Goal: Task Accomplishment & Management: Manage account settings

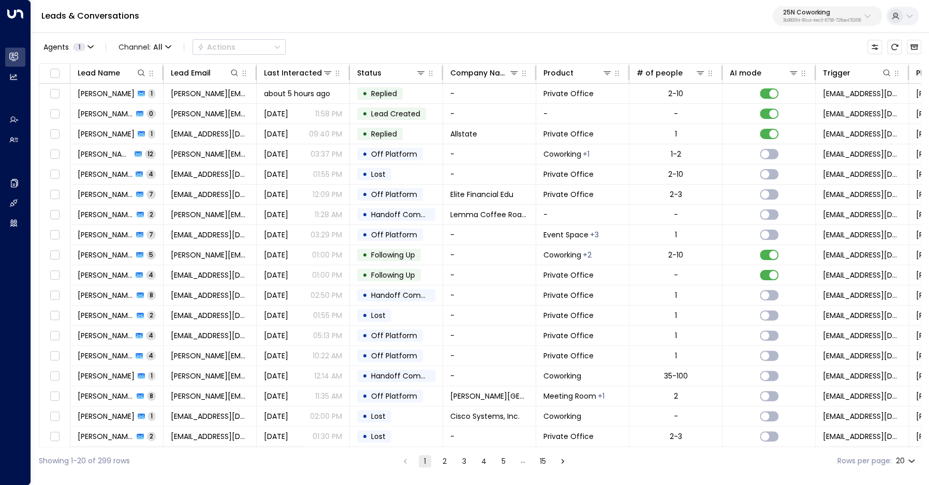
click at [798, 16] on p "25N Coworking" at bounding box center [822, 12] width 78 height 6
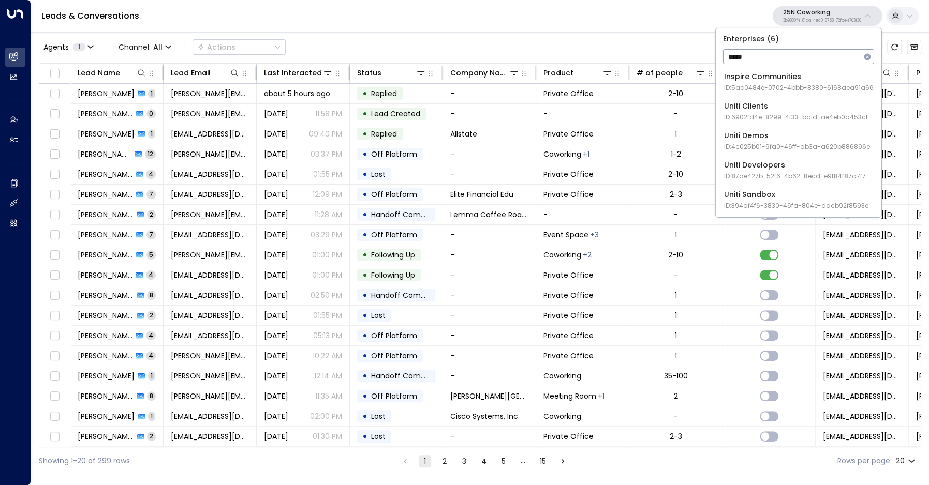
type input "*****"
click at [745, 143] on span "ID: 4c025b01-9fa0-46ff-ab3a-a620b886896e" at bounding box center [797, 146] width 146 height 9
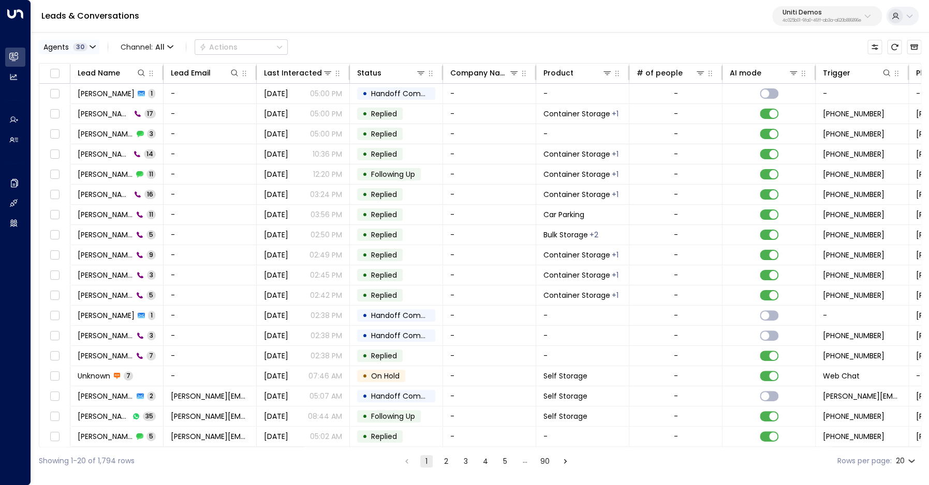
click at [92, 47] on icon "button" at bounding box center [93, 47] width 6 height 6
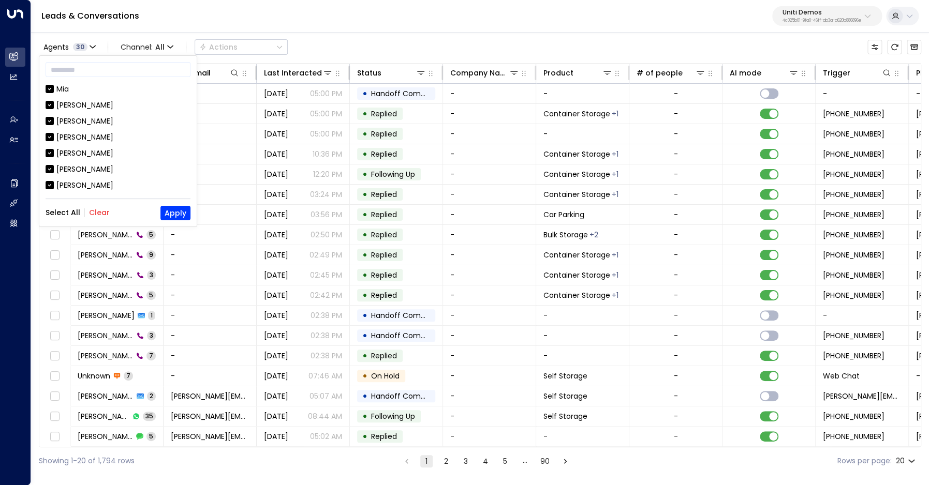
click at [806, 18] on div at bounding box center [464, 242] width 929 height 485
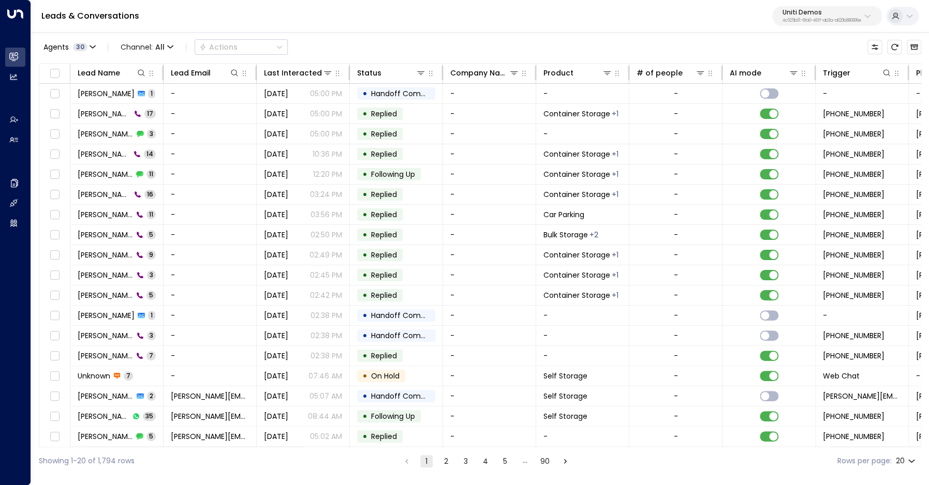
click at [824, 19] on div "​ Mia James Mike Elaine Laura Demo Hanna Simons Carey Sam Ben Earl Ray John Joh…" at bounding box center [464, 242] width 929 height 485
click at [823, 19] on p "4c025b01-9fa0-46ff-ab3a-a620b886896e" at bounding box center [821, 21] width 79 height 4
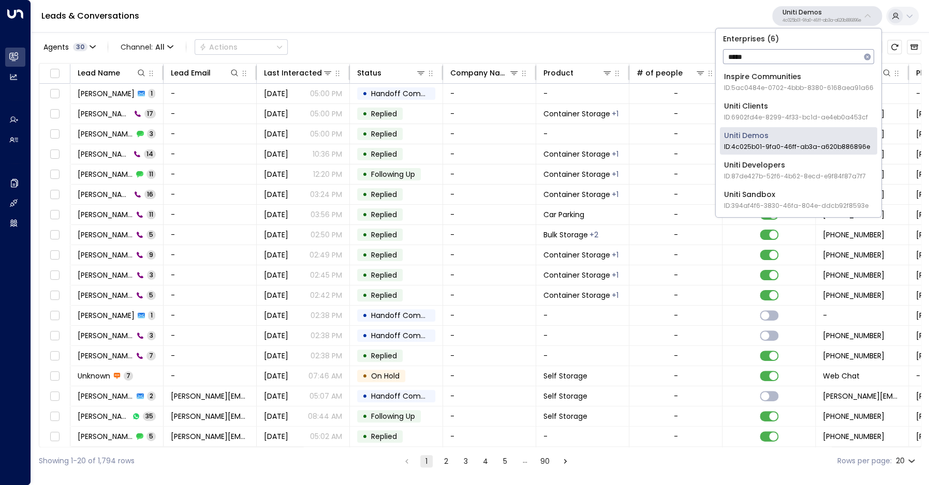
type input "*****"
click at [772, 100] on li "Uniti Clients ID: 6902fd4e-8299-4f33-bc1d-ae4eb0a453cf" at bounding box center [798, 111] width 157 height 27
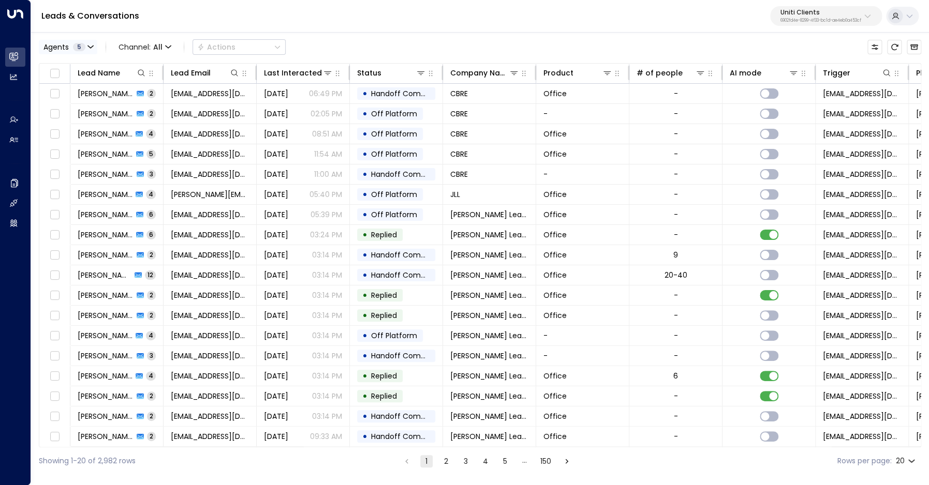
click at [81, 50] on span "5" at bounding box center [79, 47] width 12 height 8
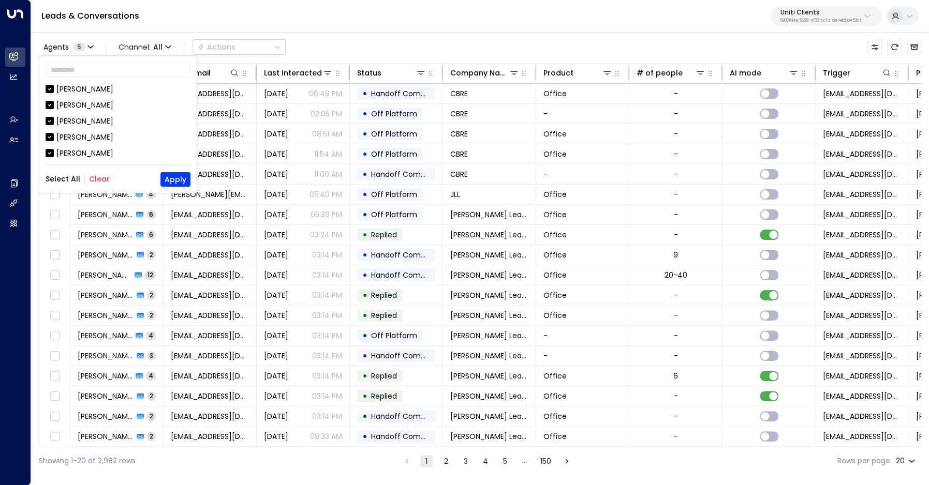
click at [814, 22] on div at bounding box center [464, 242] width 929 height 485
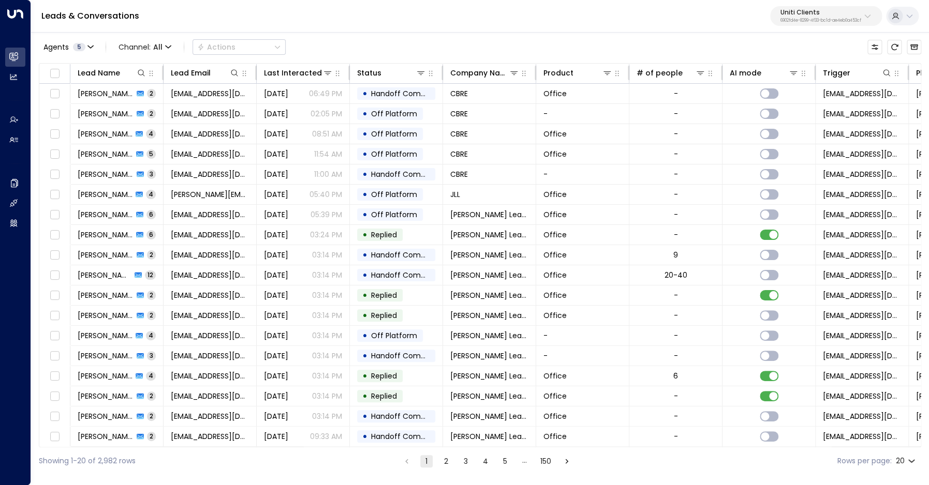
click at [812, 18] on div "Uniti Clients 6902fd4e-8299-4f33-bc1d-ae4eb0a453cf" at bounding box center [820, 15] width 81 height 13
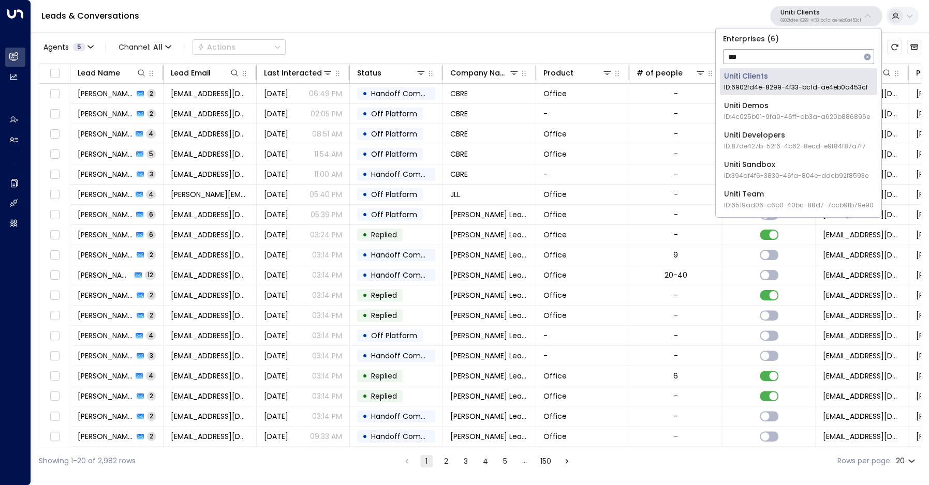
scroll to position [30, 0]
type input "*****"
click at [766, 200] on div "Uniti Team ID: 6519ad06-c6b0-40bc-88d7-7ccb9fb79e90" at bounding box center [799, 199] width 150 height 21
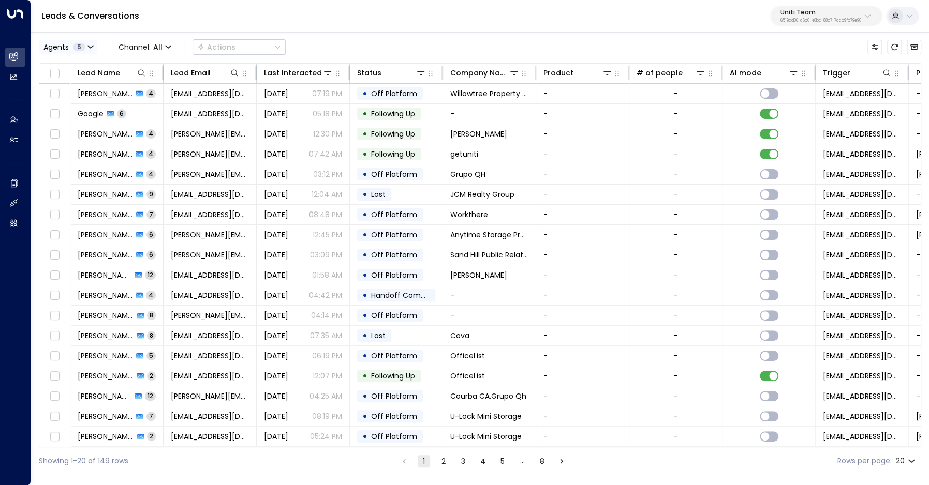
click at [83, 50] on span "5" at bounding box center [79, 47] width 12 height 8
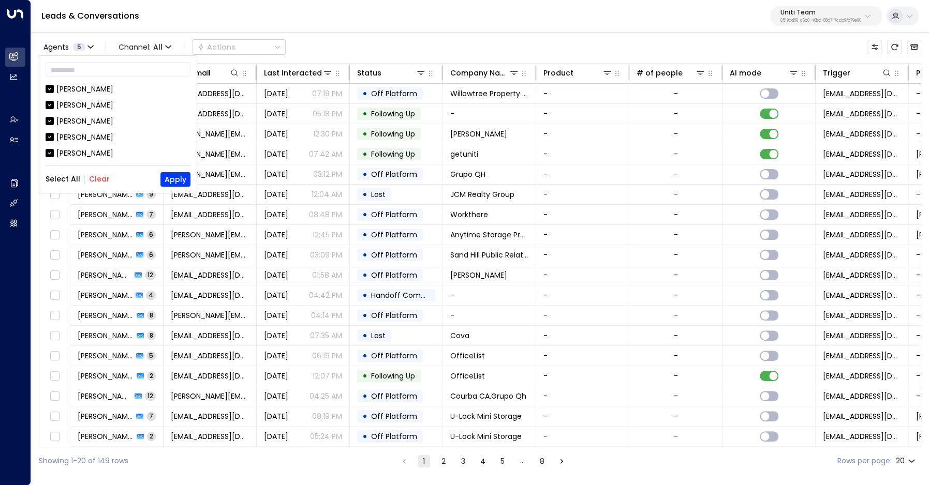
click at [160, 26] on div at bounding box center [464, 242] width 929 height 485
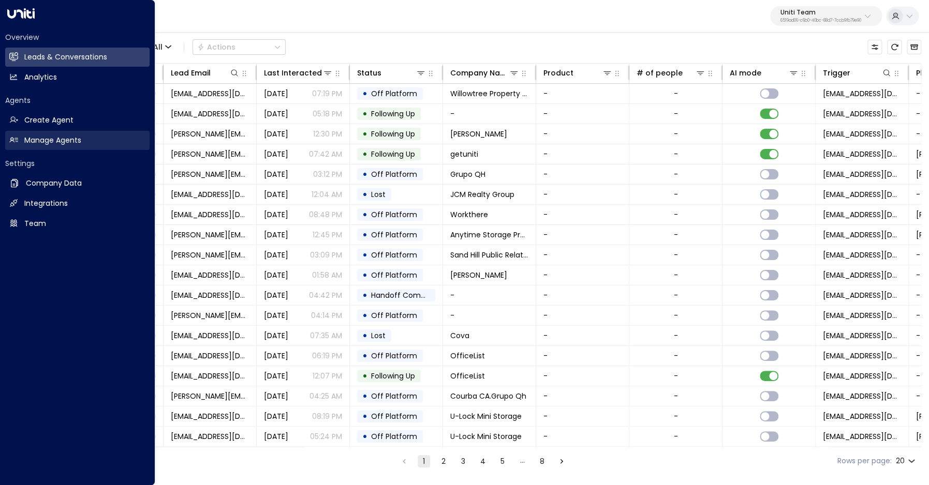
click at [43, 145] on h2 "Manage Agents" at bounding box center [52, 140] width 57 height 11
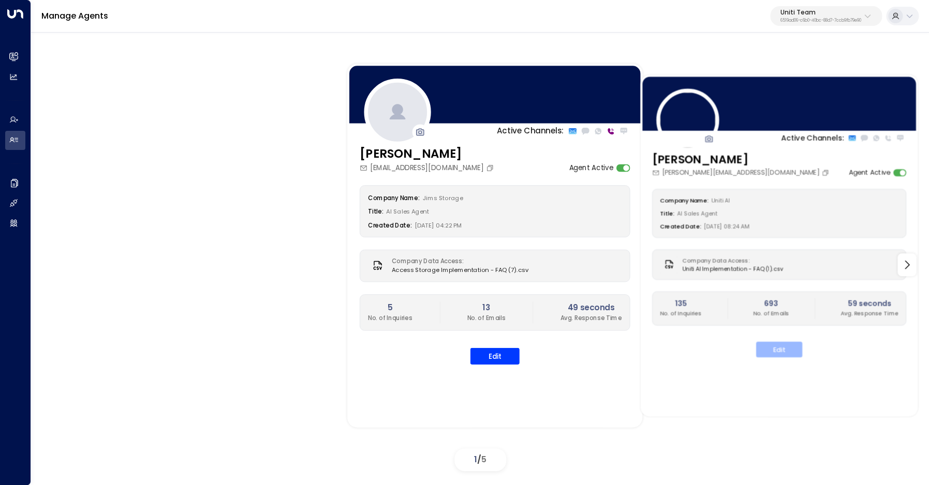
click at [770, 351] on button "Edit" at bounding box center [779, 349] width 46 height 16
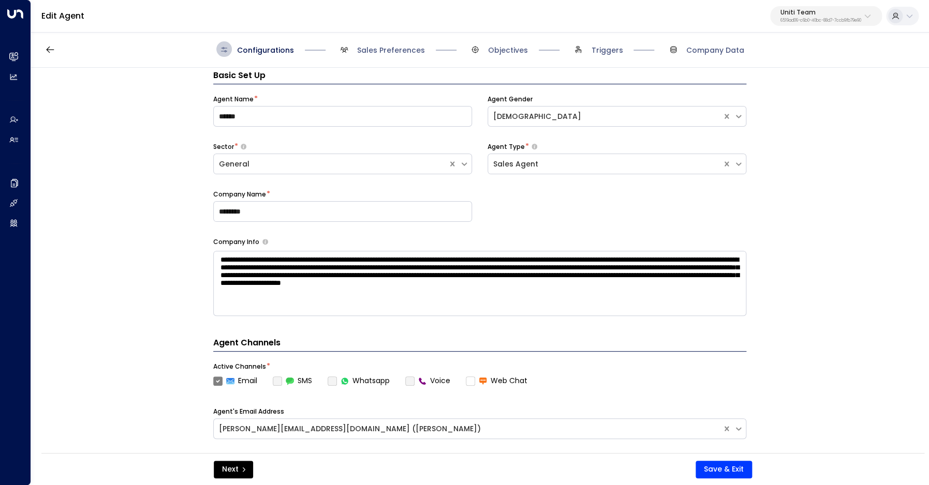
scroll to position [16, 0]
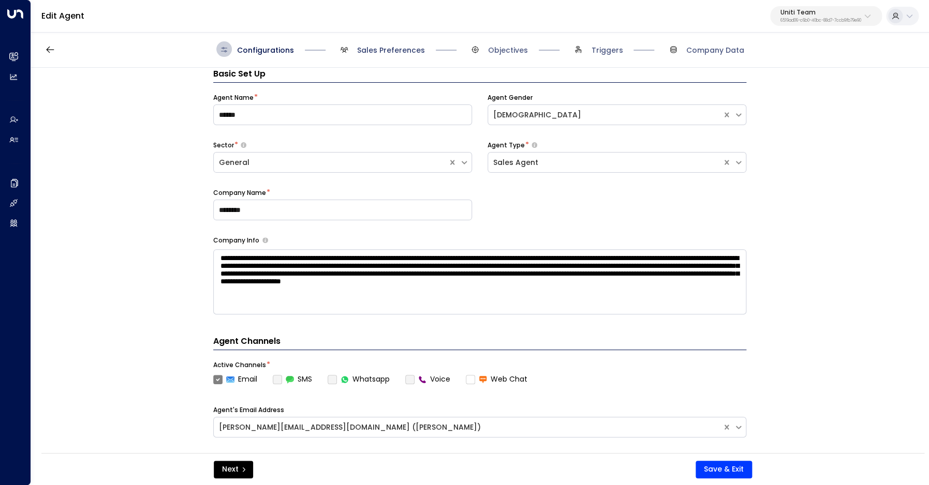
click at [392, 54] on span "Sales Preferences" at bounding box center [391, 50] width 68 height 10
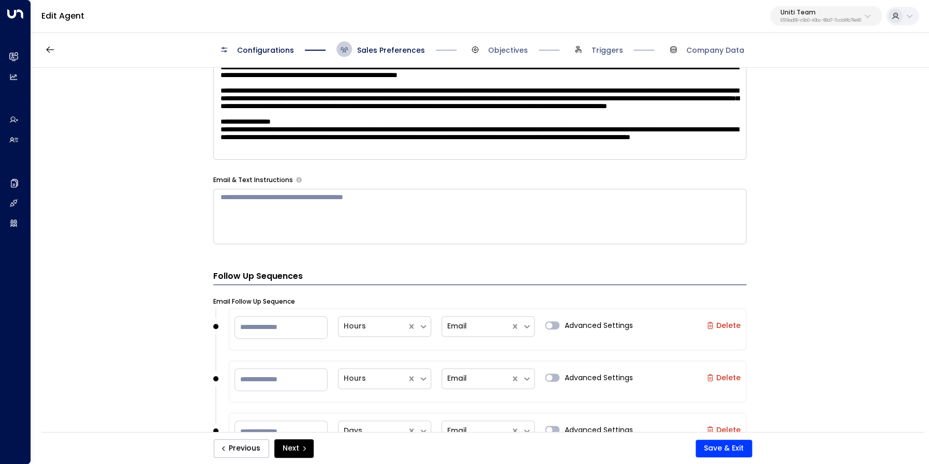
scroll to position [631, 0]
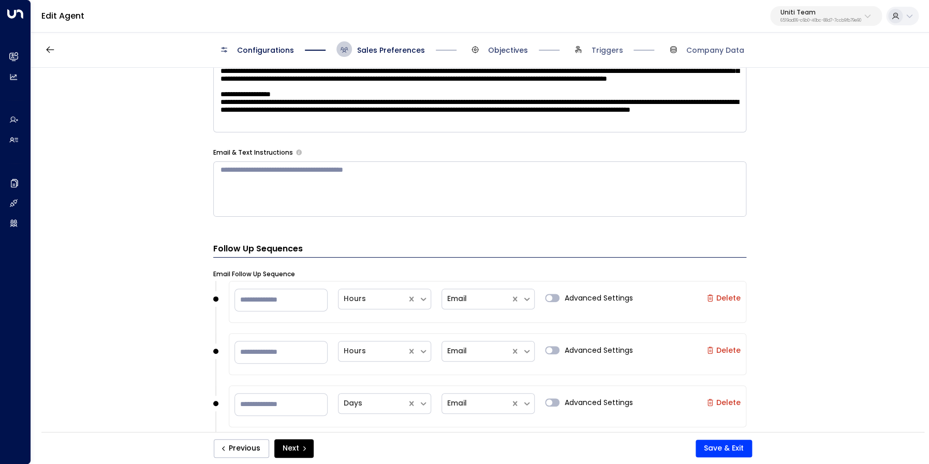
click at [508, 53] on span "Objectives" at bounding box center [508, 50] width 40 height 10
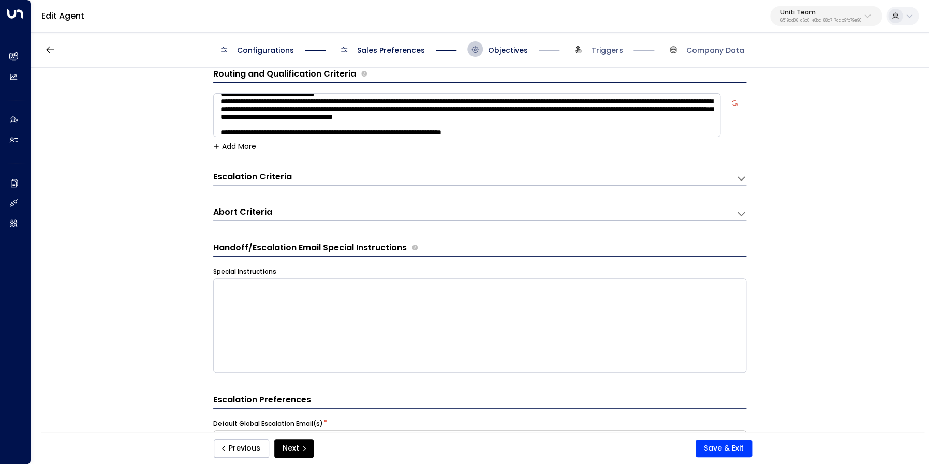
scroll to position [0, 0]
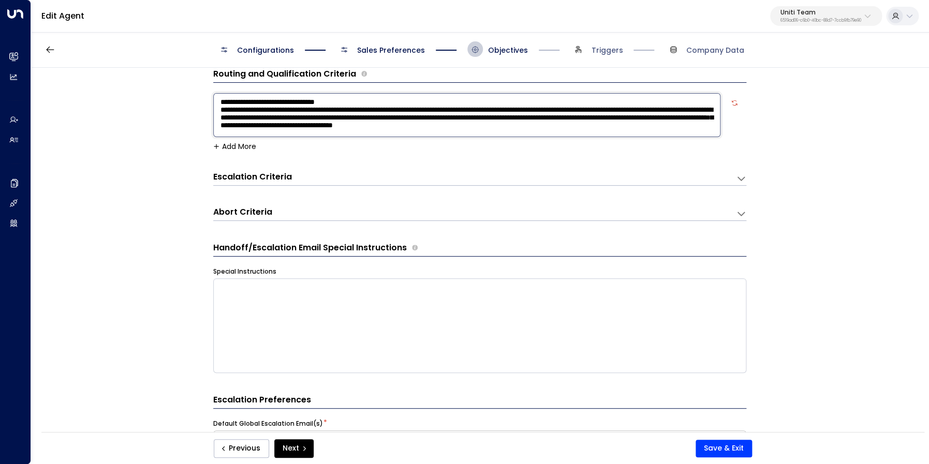
click at [567, 125] on textarea "**********" at bounding box center [466, 115] width 507 height 44
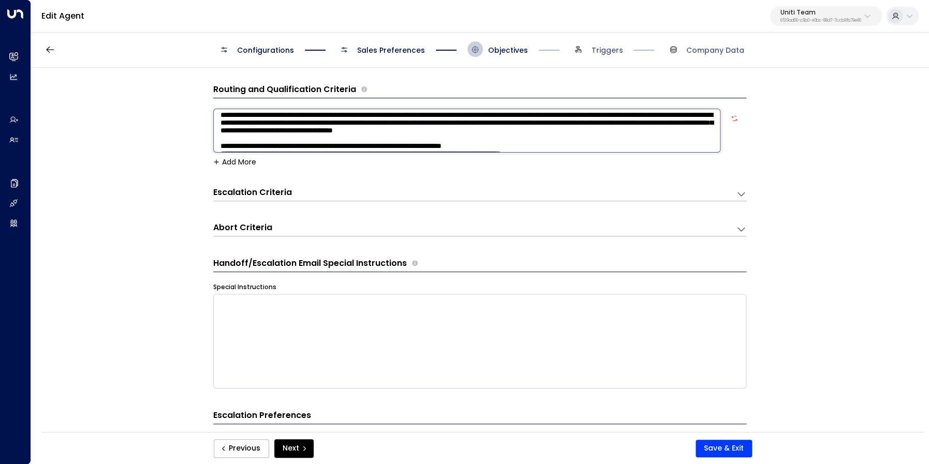
scroll to position [13, 0]
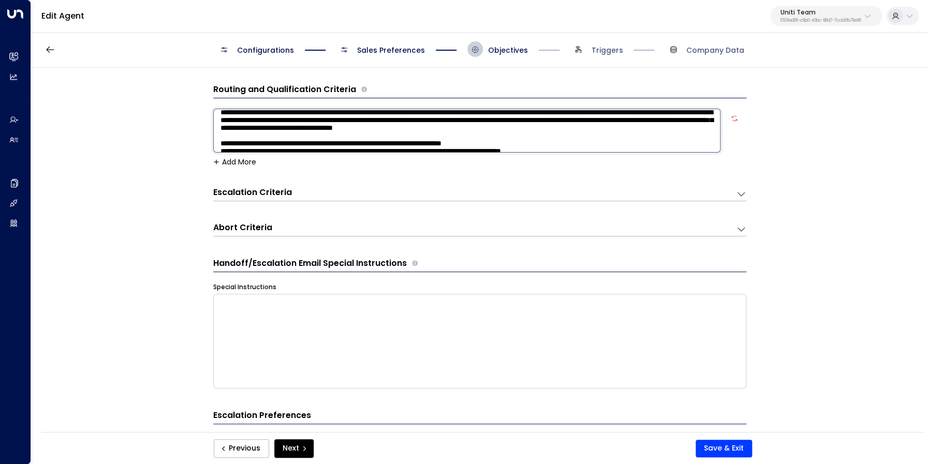
click at [743, 191] on icon at bounding box center [741, 194] width 10 height 10
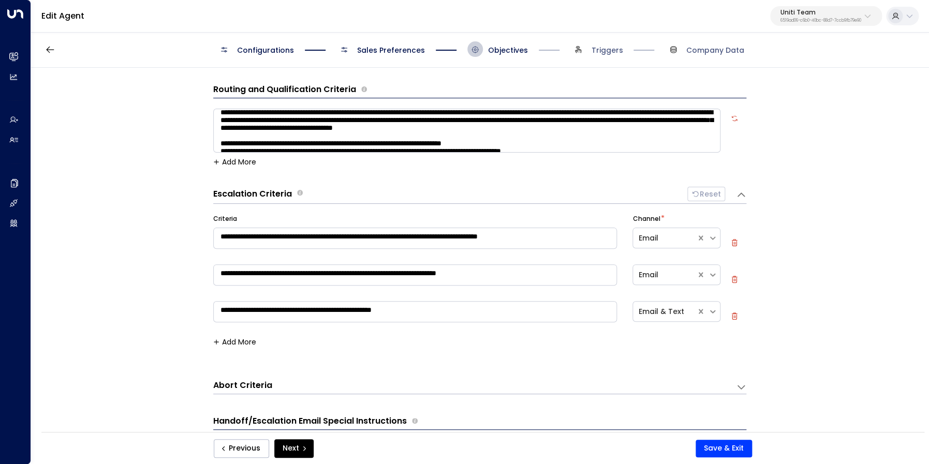
click at [385, 50] on span "Sales Preferences" at bounding box center [391, 50] width 68 height 10
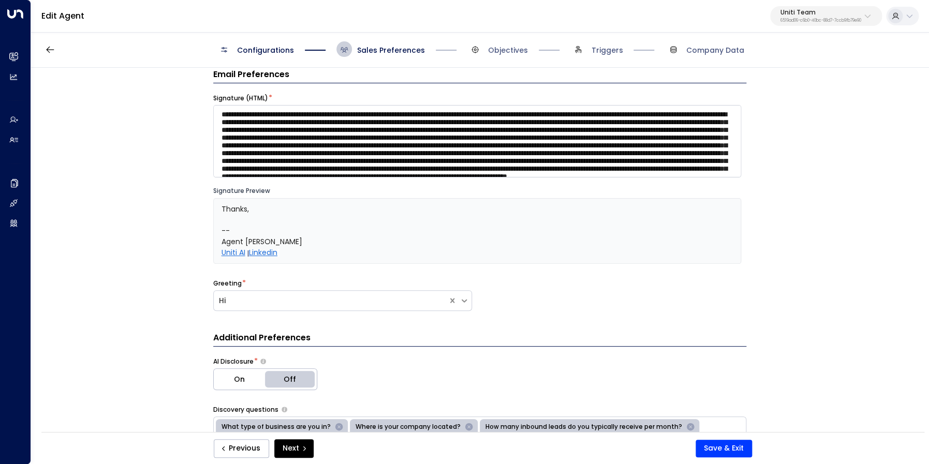
scroll to position [16, 0]
click at [495, 56] on span "Objectives" at bounding box center [497, 49] width 61 height 16
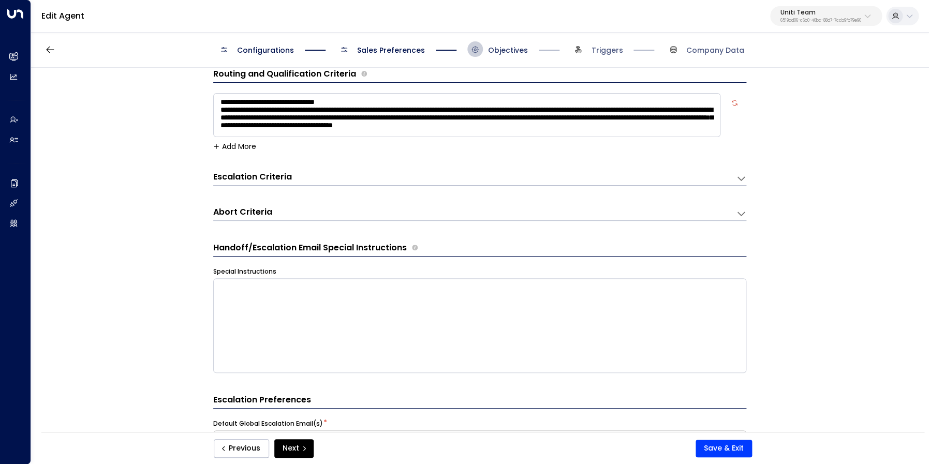
click at [500, 53] on span "Objectives" at bounding box center [508, 50] width 40 height 10
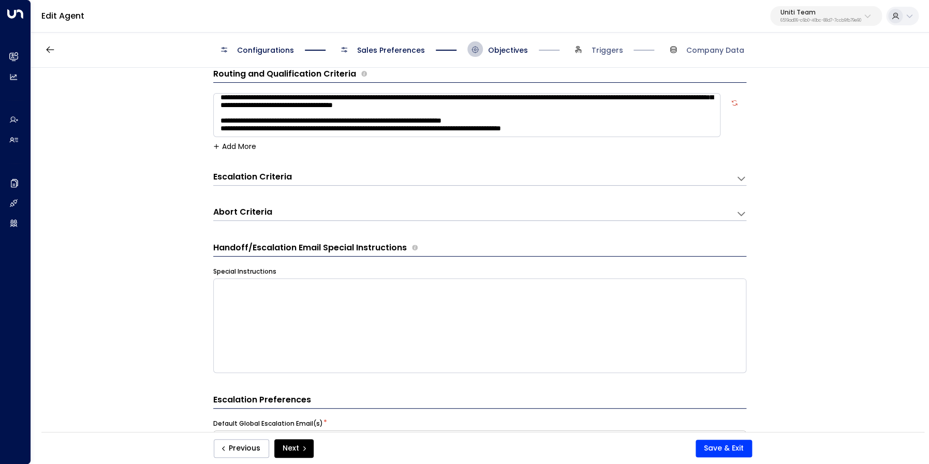
scroll to position [29, 0]
click at [554, 116] on textarea "**********" at bounding box center [466, 115] width 507 height 44
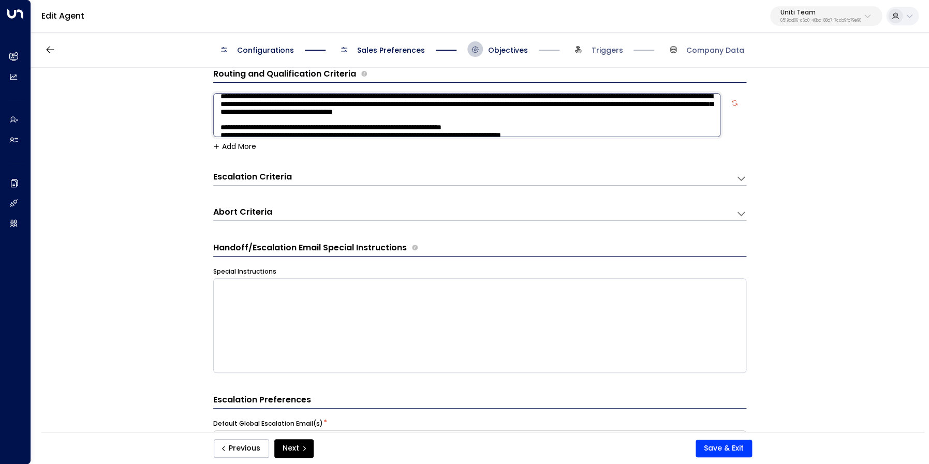
scroll to position [30, 0]
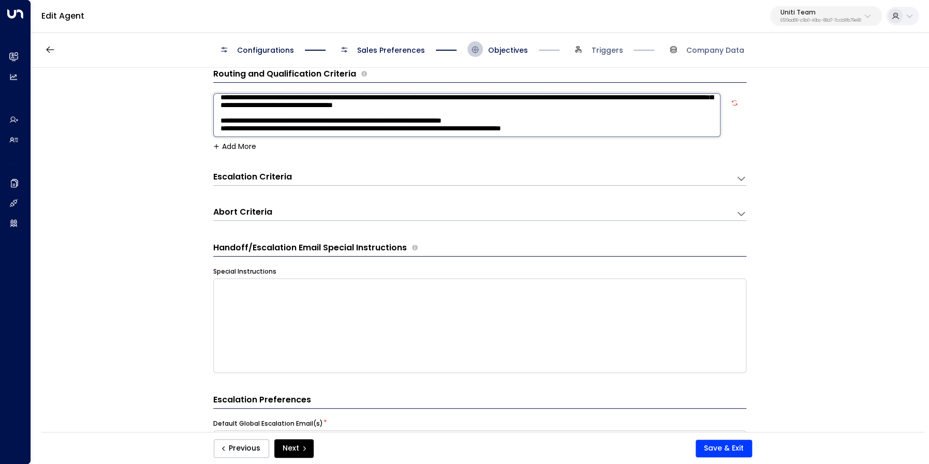
drag, startPoint x: 656, startPoint y: 127, endPoint x: 295, endPoint y: 110, distance: 361.6
click at [295, 110] on textarea "**********" at bounding box center [466, 115] width 507 height 44
click at [320, 73] on h3 "Routing and Qualification Criteria" at bounding box center [284, 74] width 143 height 12
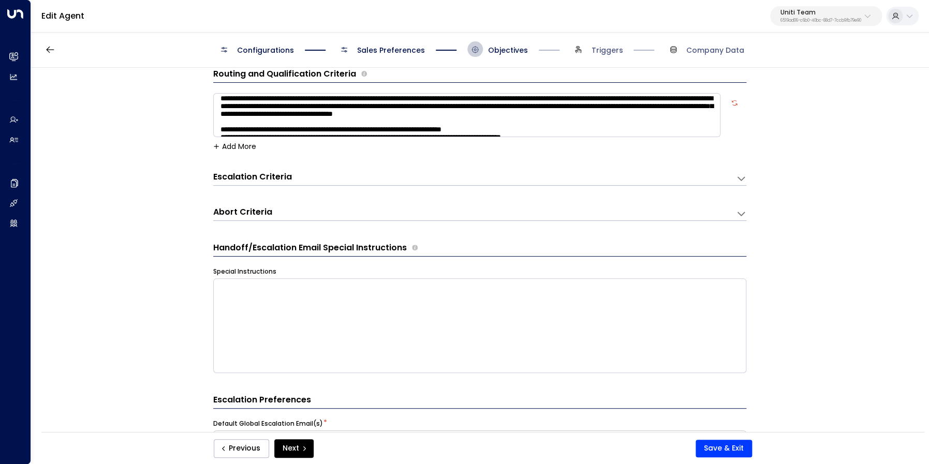
scroll to position [0, 0]
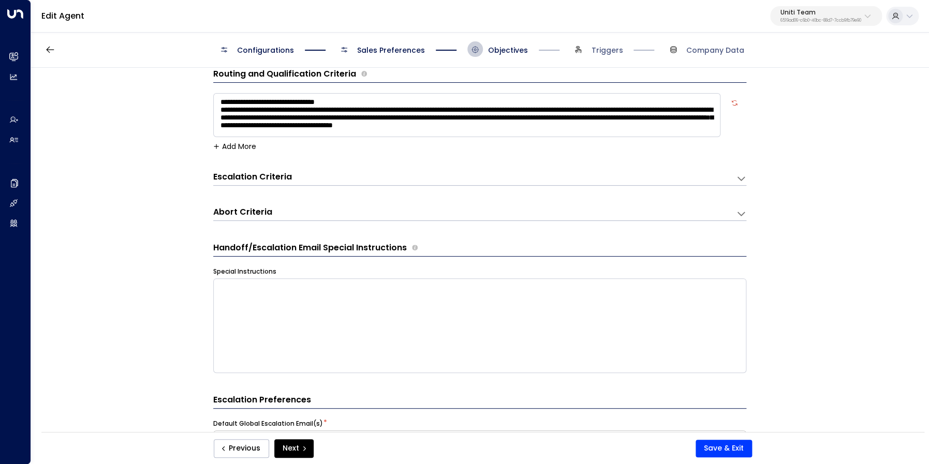
click at [478, 114] on textarea "**********" at bounding box center [466, 115] width 507 height 44
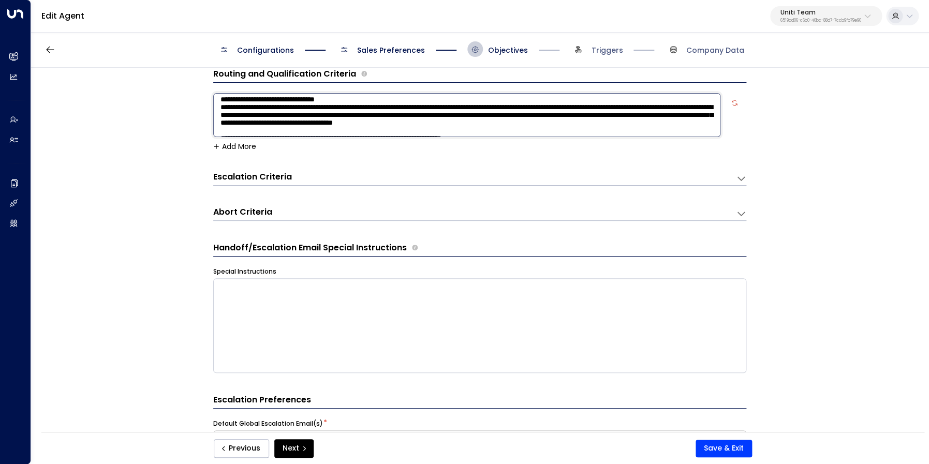
scroll to position [4, 0]
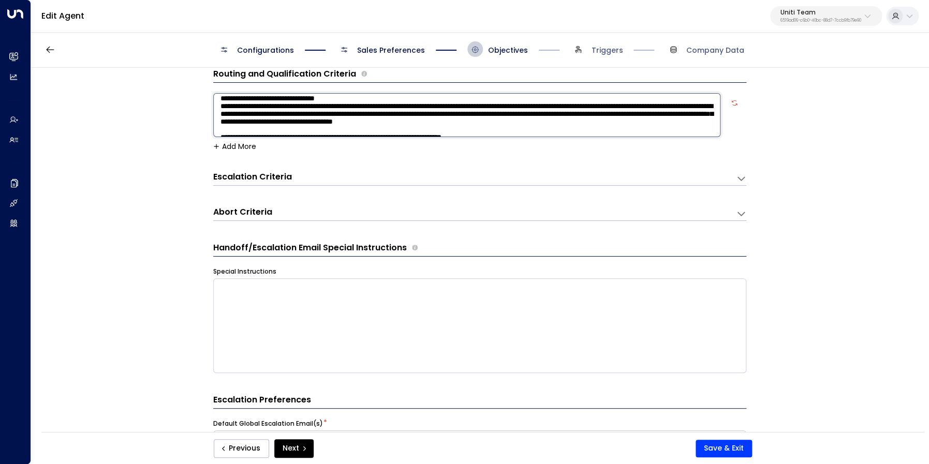
click at [493, 112] on textarea "**********" at bounding box center [466, 115] width 507 height 44
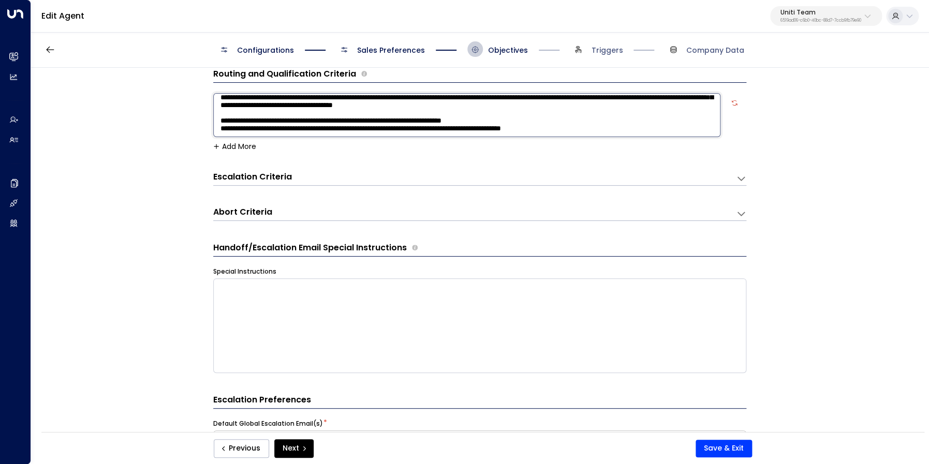
drag, startPoint x: 220, startPoint y: 112, endPoint x: 675, endPoint y: 158, distance: 457.1
click at [675, 137] on textarea "**********" at bounding box center [466, 115] width 507 height 44
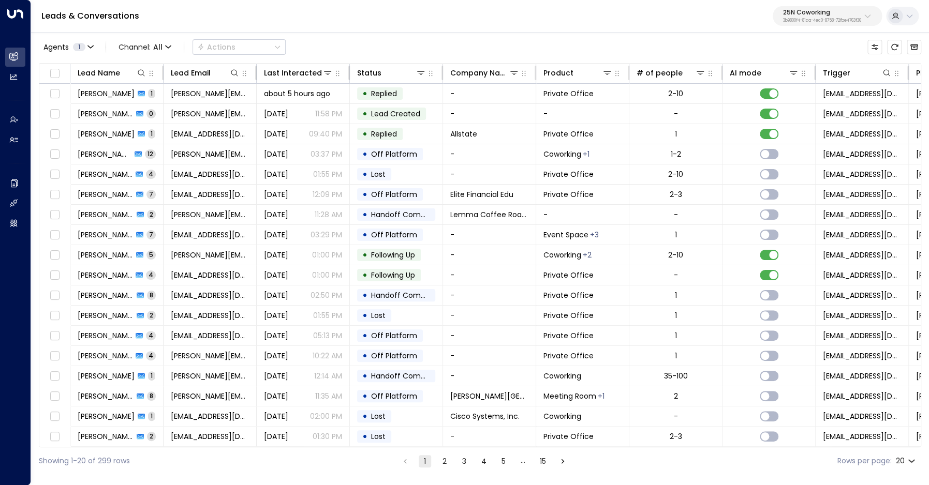
click at [795, 17] on div "25N Coworking 3b9800f4-81ca-4ec0-8758-72fbe4763f36" at bounding box center [822, 15] width 78 height 13
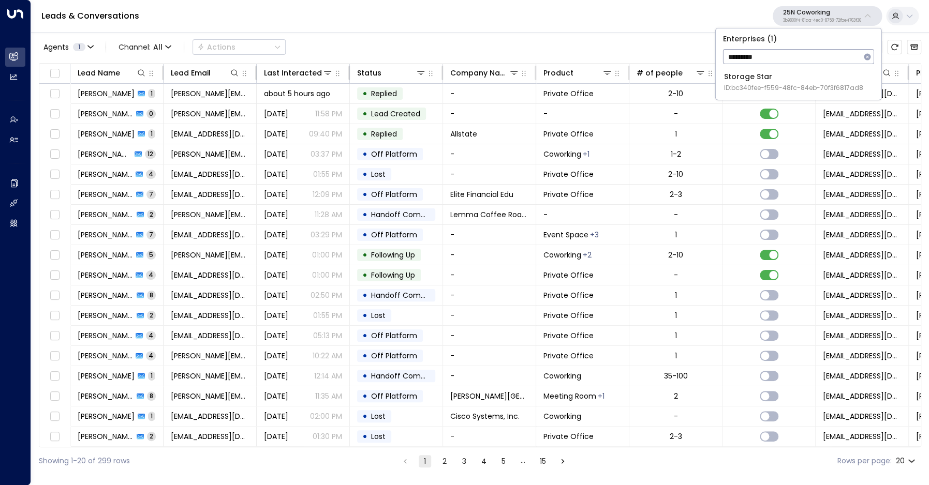
type input "*********"
click at [771, 79] on div "Storage Star ID: bc340fee-f559-48fc-84eb-70f3f6817ad8" at bounding box center [793, 81] width 139 height 21
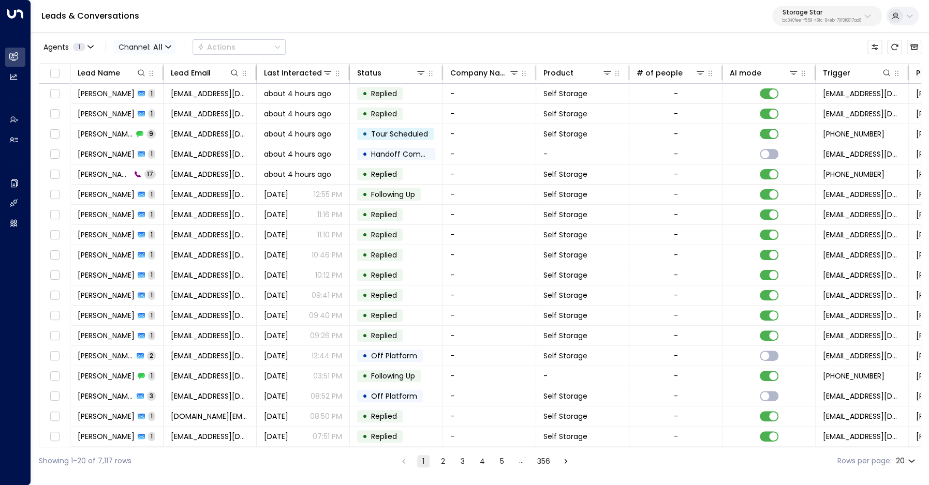
click at [161, 51] on span "All" at bounding box center [157, 47] width 9 height 8
click at [143, 144] on span "Voice" at bounding box center [136, 145] width 21 height 11
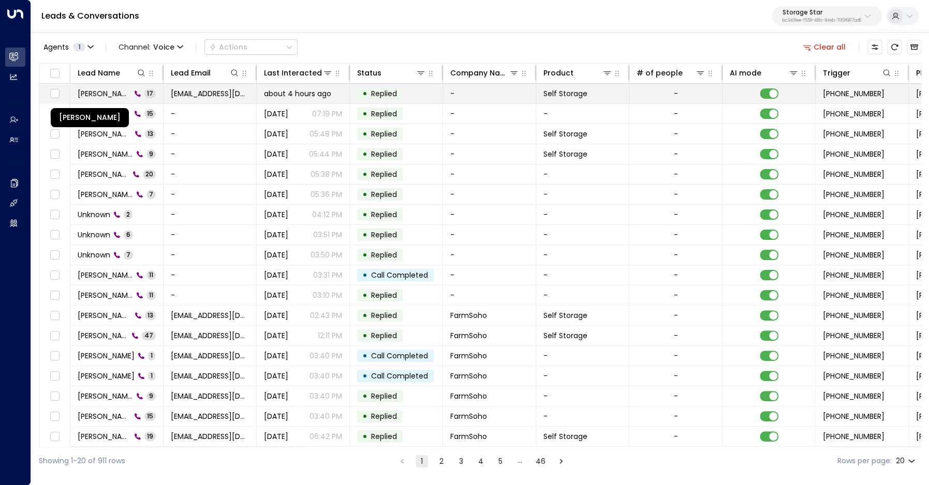
click at [115, 97] on span "[PERSON_NAME]" at bounding box center [104, 93] width 53 height 10
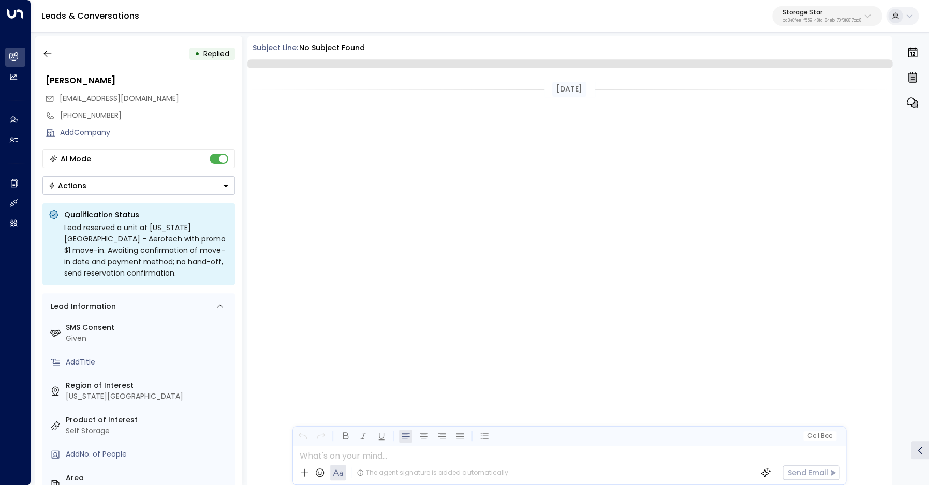
scroll to position [583, 0]
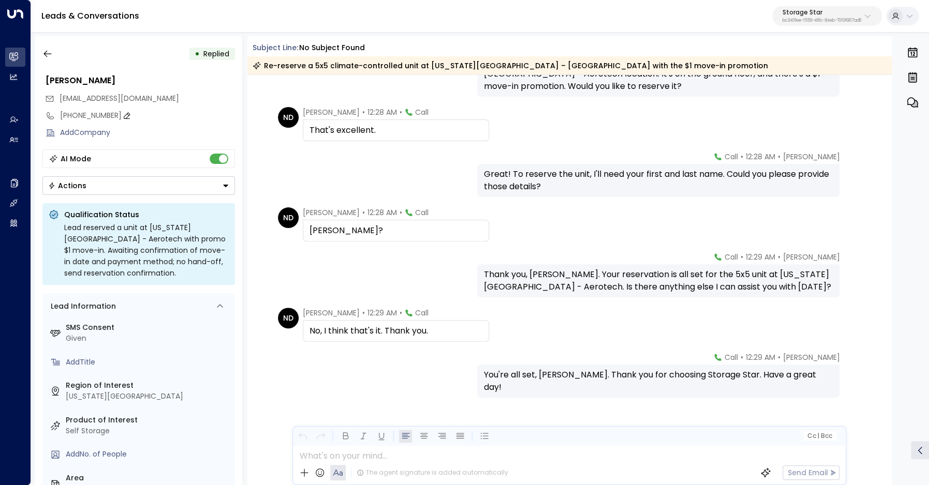
click at [74, 118] on div "[PHONE_NUMBER]" at bounding box center [147, 115] width 175 height 11
drag, startPoint x: 67, startPoint y: 117, endPoint x: 125, endPoint y: 117, distance: 57.9
click at [125, 117] on input "**********" at bounding box center [146, 115] width 172 height 11
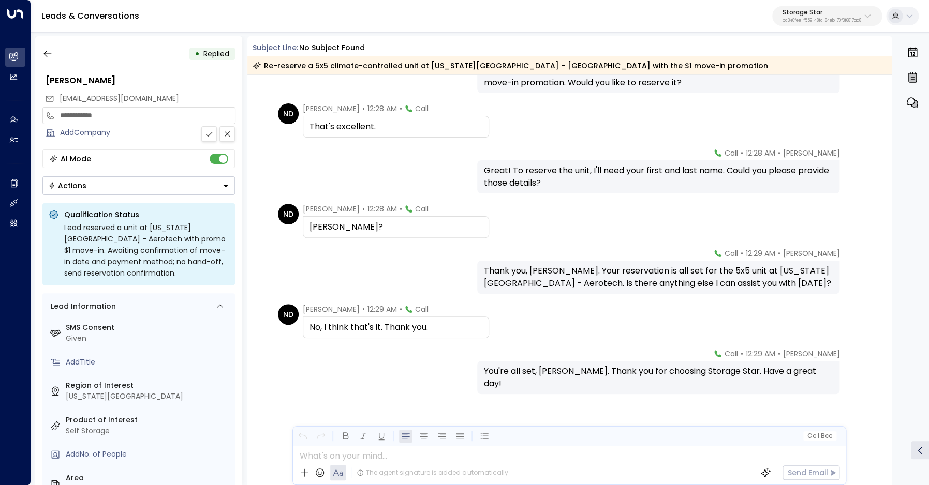
scroll to position [587, 0]
click at [42, 52] on icon "button" at bounding box center [47, 54] width 10 height 10
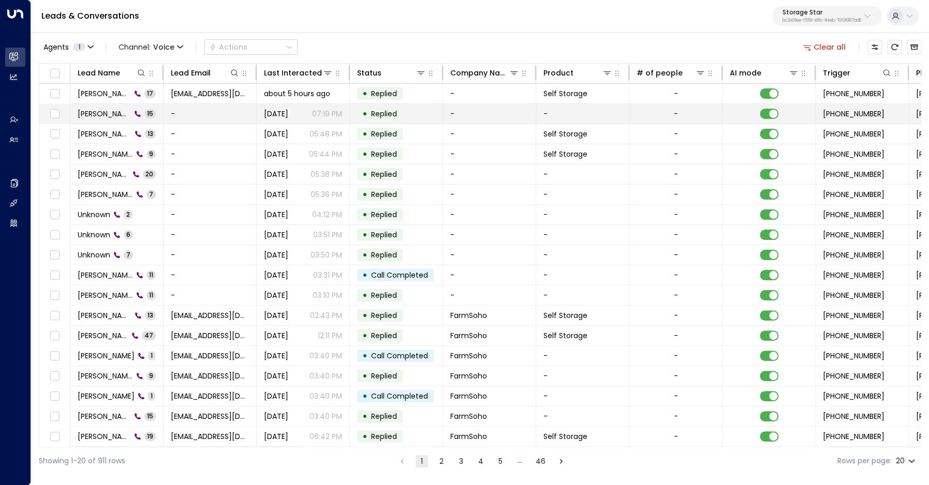
click at [109, 114] on span "[PERSON_NAME]" at bounding box center [104, 114] width 53 height 10
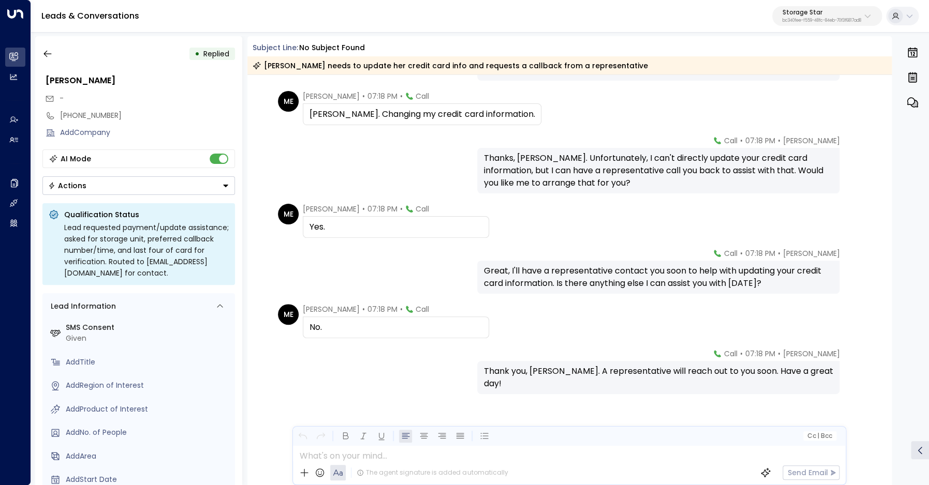
scroll to position [487, 0]
click at [81, 115] on div "[PHONE_NUMBER]" at bounding box center [147, 115] width 175 height 11
drag, startPoint x: 81, startPoint y: 115, endPoint x: 137, endPoint y: 117, distance: 56.4
click at [137, 117] on input "**********" at bounding box center [146, 115] width 172 height 11
click at [45, 55] on icon "button" at bounding box center [47, 54] width 8 height 7
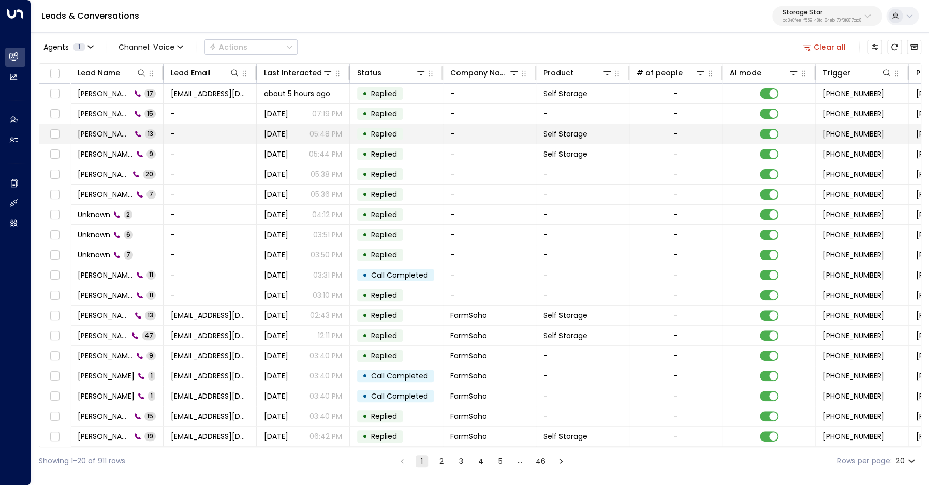
click at [104, 135] on span "[PERSON_NAME]" at bounding box center [105, 134] width 54 height 10
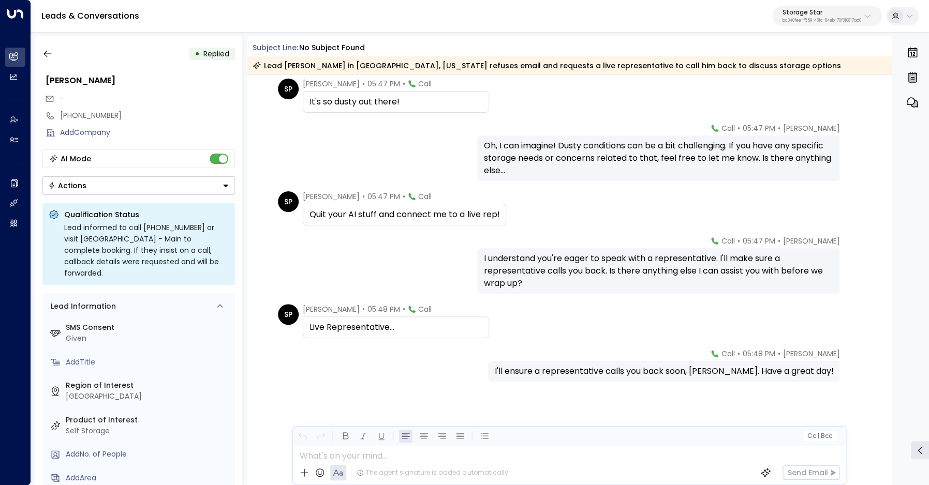
scroll to position [387, 0]
click at [52, 56] on icon "button" at bounding box center [47, 54] width 10 height 10
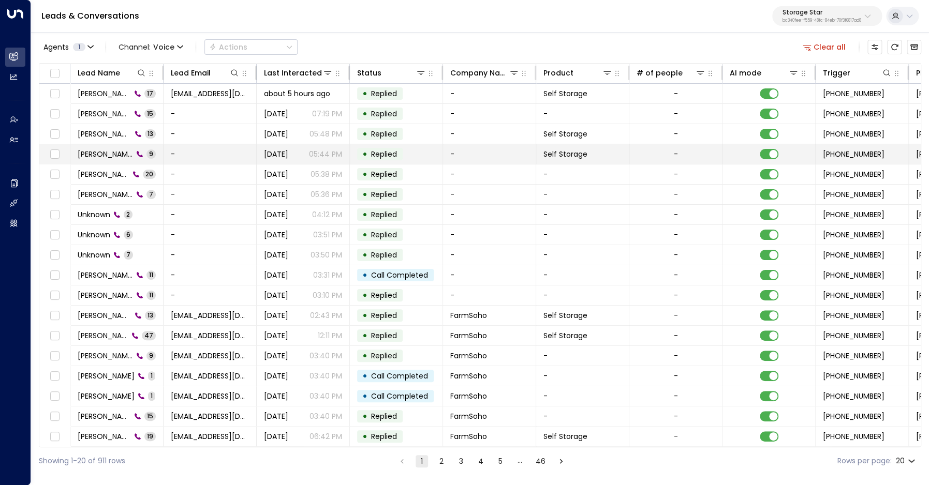
click at [94, 155] on span "[PERSON_NAME]" at bounding box center [105, 154] width 55 height 10
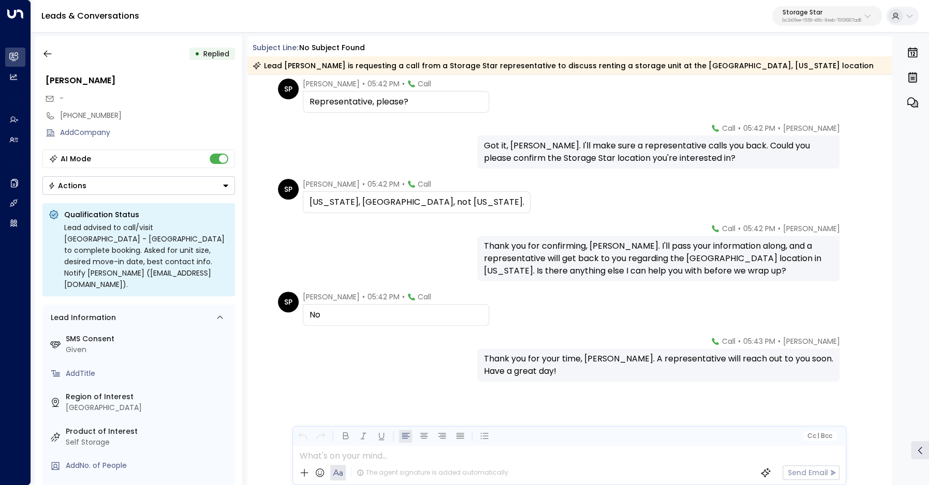
scroll to position [199, 0]
click at [46, 51] on icon "button" at bounding box center [47, 54] width 10 height 10
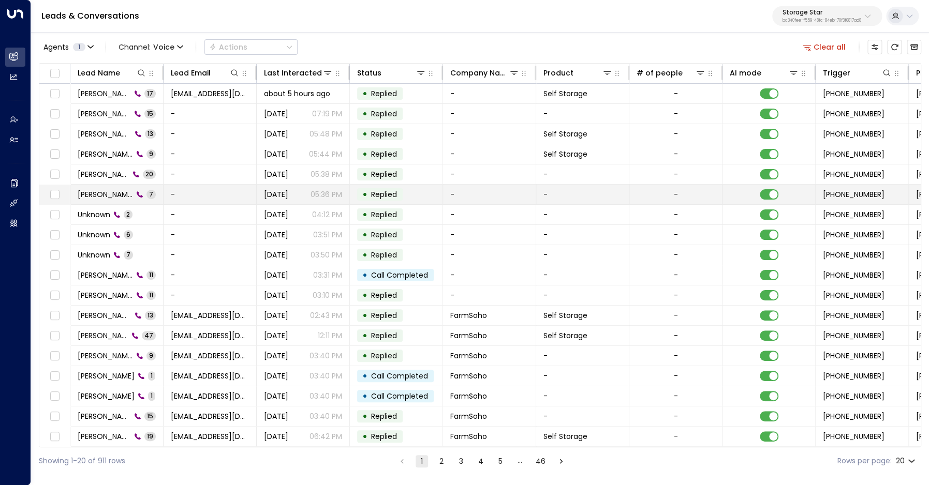
click at [111, 197] on span "[PERSON_NAME]" at bounding box center [105, 194] width 55 height 10
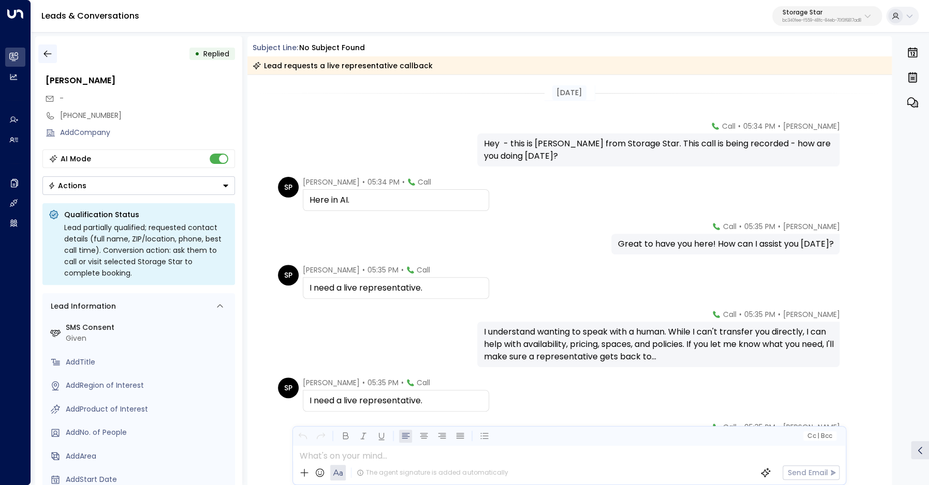
click at [43, 56] on icon "button" at bounding box center [47, 54] width 10 height 10
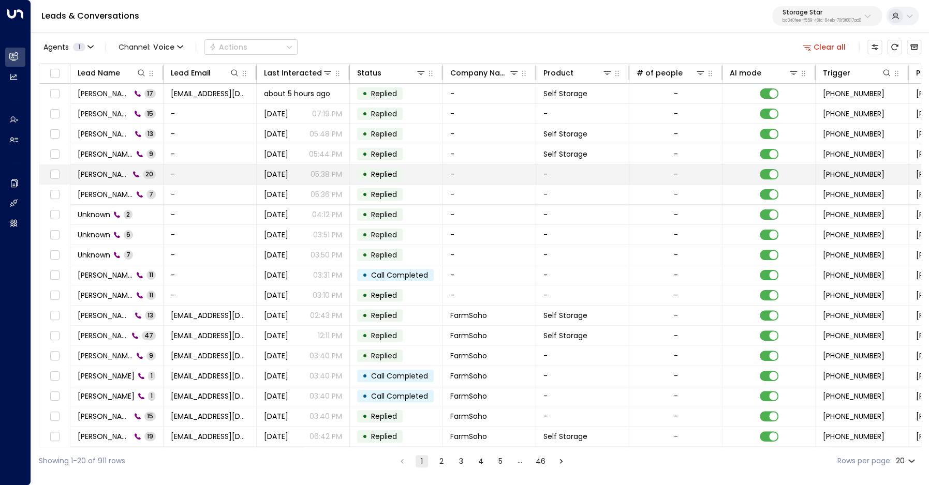
click at [114, 176] on span "[PERSON_NAME]" at bounding box center [104, 174] width 52 height 10
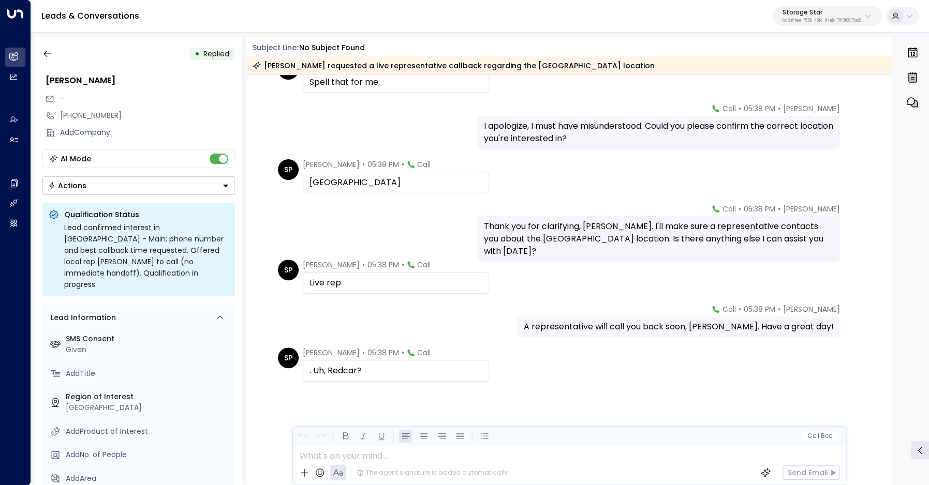
scroll to position [745, 0]
click at [83, 115] on div "[PHONE_NUMBER]" at bounding box center [147, 115] width 175 height 11
drag, startPoint x: 67, startPoint y: 116, endPoint x: 135, endPoint y: 112, distance: 67.4
click at [135, 112] on input "**********" at bounding box center [146, 115] width 172 height 11
click at [48, 52] on icon "button" at bounding box center [47, 54] width 10 height 10
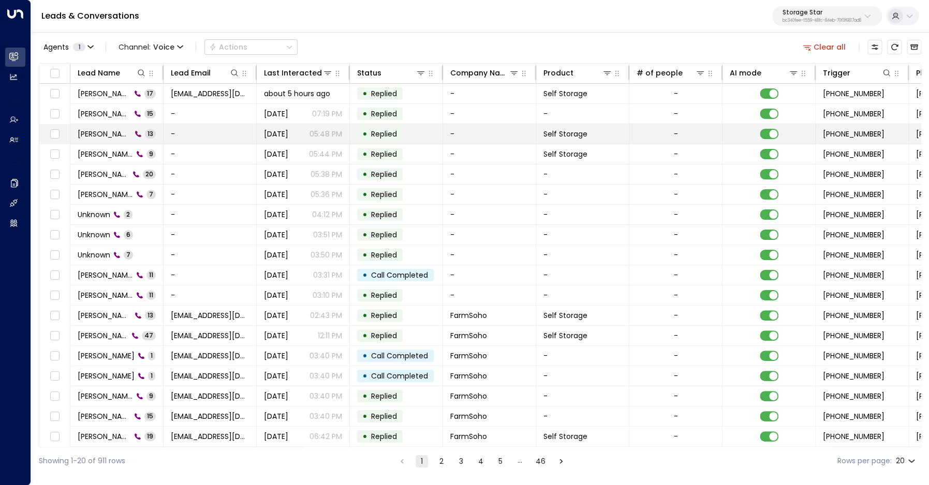
click at [96, 134] on span "[PERSON_NAME]" at bounding box center [105, 134] width 54 height 10
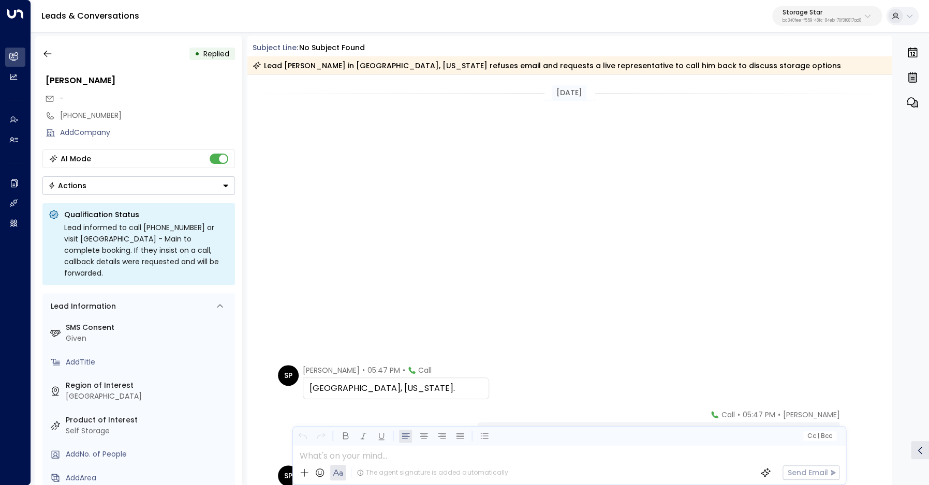
scroll to position [387, 0]
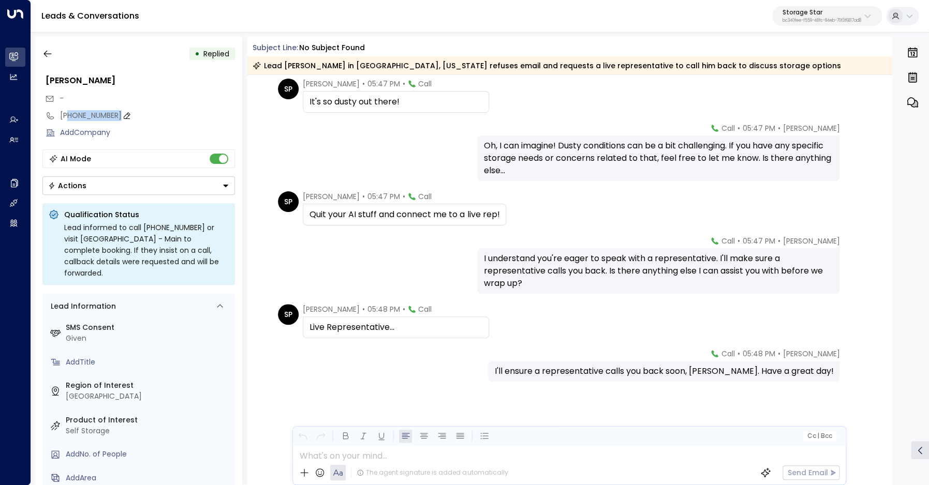
drag, startPoint x: 66, startPoint y: 116, endPoint x: 132, endPoint y: 118, distance: 65.7
click at [132, 118] on div "[PHONE_NUMBER]" at bounding box center [147, 115] width 175 height 11
drag, startPoint x: 132, startPoint y: 118, endPoint x: 66, endPoint y: 120, distance: 65.7
click at [66, 120] on input "**********" at bounding box center [146, 115] width 172 height 11
click at [50, 53] on icon "button" at bounding box center [47, 54] width 10 height 10
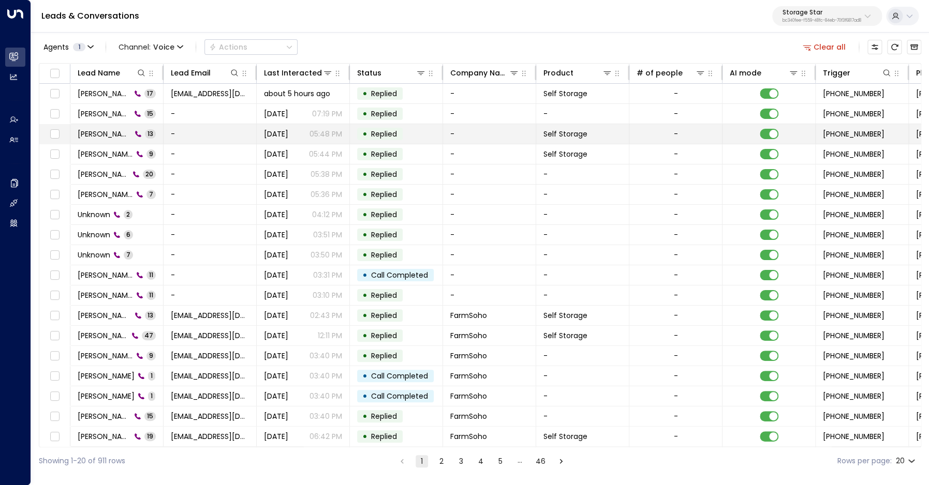
click at [97, 135] on span "[PERSON_NAME]" at bounding box center [105, 134] width 54 height 10
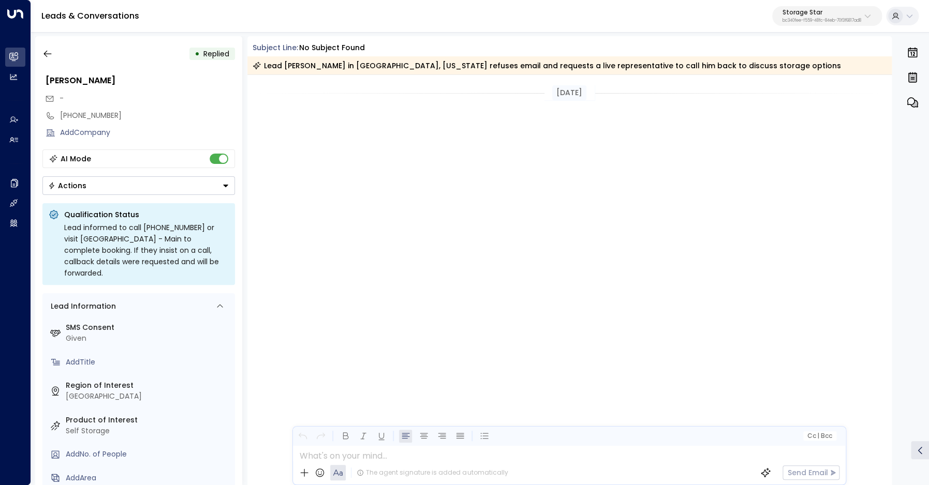
scroll to position [387, 0]
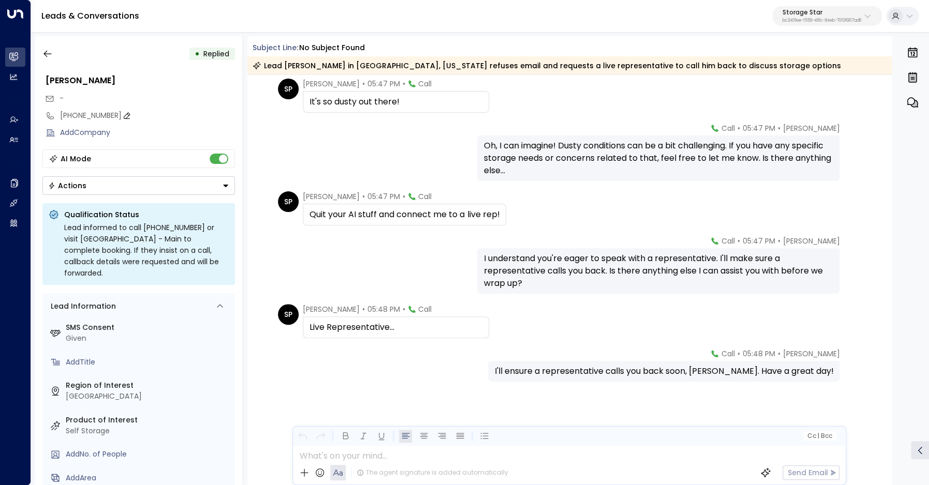
click at [71, 110] on div "[PHONE_NUMBER]" at bounding box center [147, 115] width 175 height 11
drag, startPoint x: 68, startPoint y: 115, endPoint x: 142, endPoint y: 115, distance: 74.0
click at [142, 115] on input "**********" at bounding box center [146, 115] width 172 height 11
click at [44, 55] on icon "button" at bounding box center [47, 54] width 10 height 10
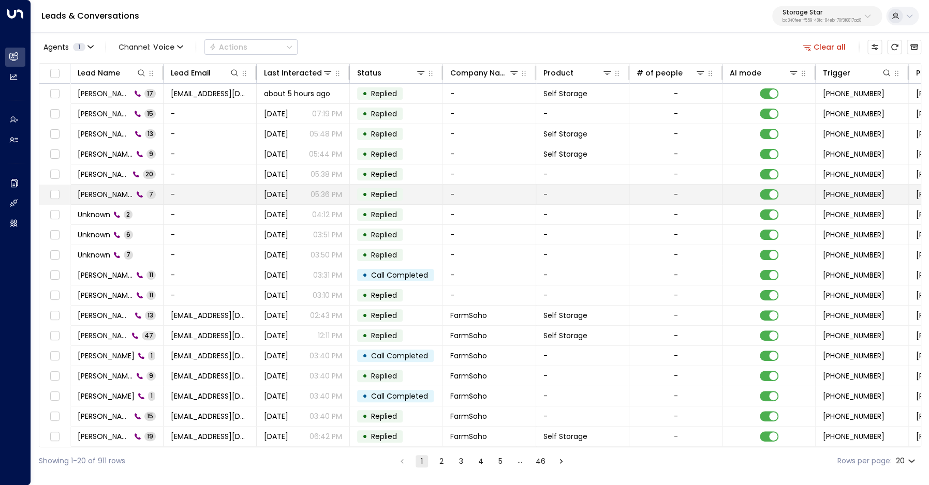
click at [101, 194] on span "[PERSON_NAME]" at bounding box center [105, 194] width 55 height 10
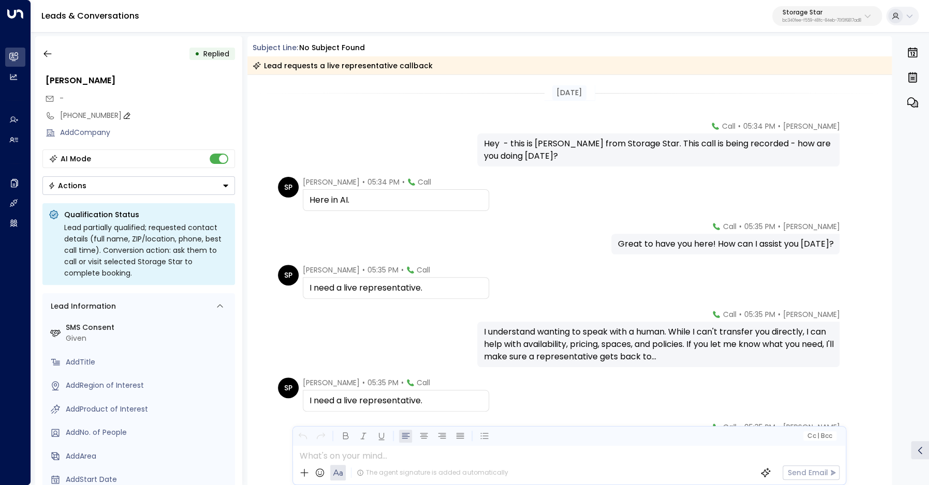
click at [78, 113] on div "[PHONE_NUMBER]" at bounding box center [147, 115] width 175 height 11
drag, startPoint x: 68, startPoint y: 115, endPoint x: 146, endPoint y: 117, distance: 78.1
click at [146, 117] on input "**********" at bounding box center [146, 115] width 172 height 11
click at [46, 53] on icon "button" at bounding box center [47, 54] width 10 height 10
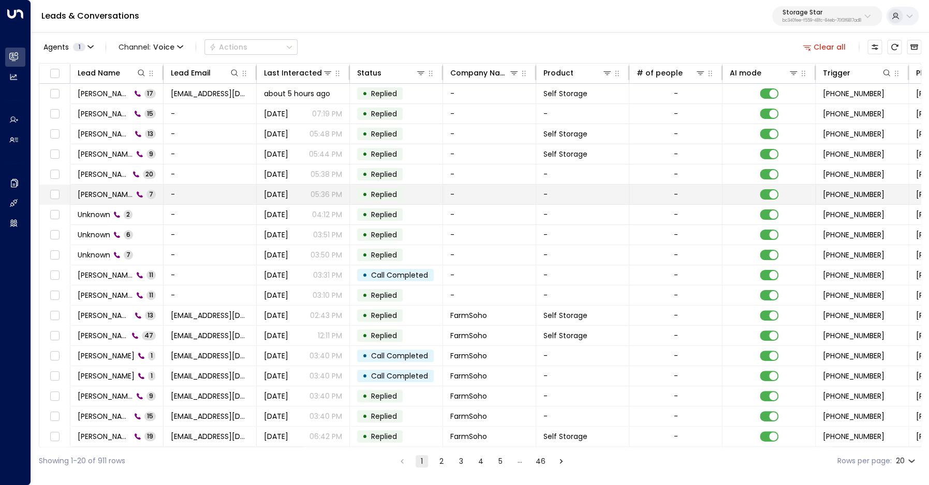
click at [95, 196] on span "[PERSON_NAME]" at bounding box center [105, 194] width 55 height 10
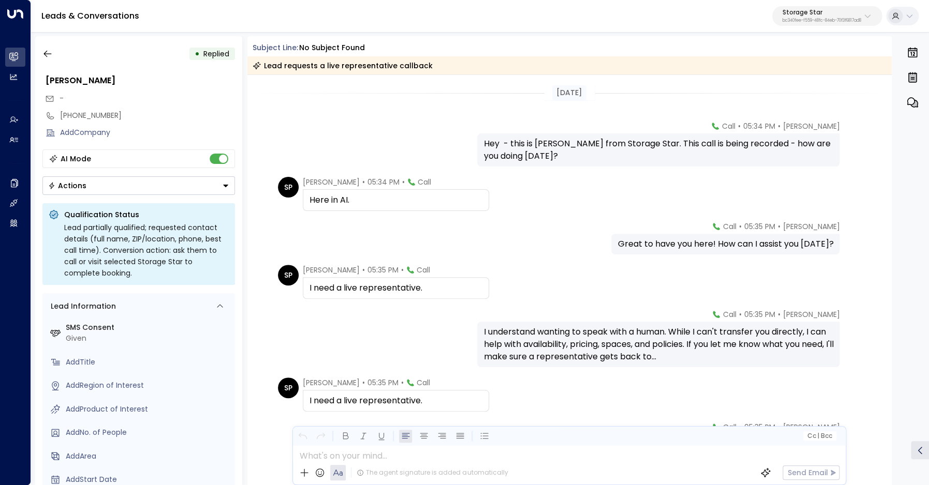
scroll to position [98, 0]
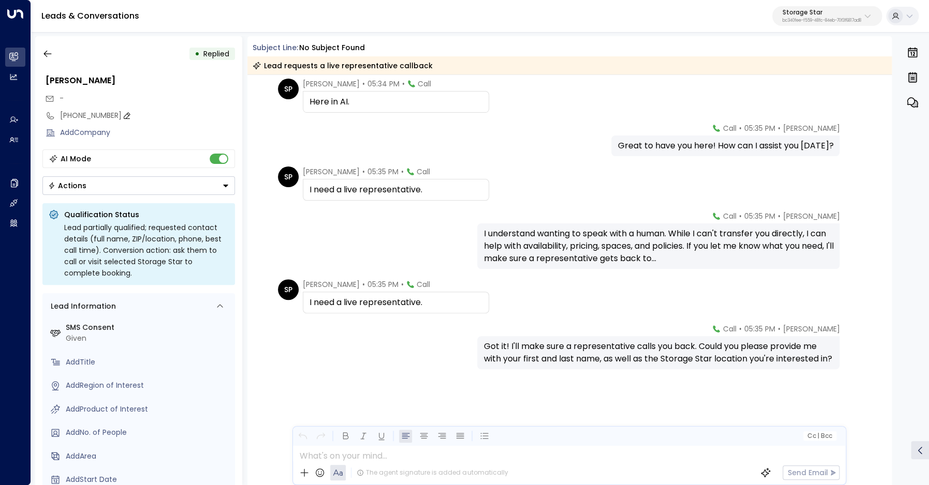
click at [69, 115] on div "[PHONE_NUMBER]" at bounding box center [147, 115] width 175 height 11
click at [69, 115] on input "**********" at bounding box center [146, 115] width 172 height 11
click at [42, 58] on button "button" at bounding box center [47, 53] width 19 height 19
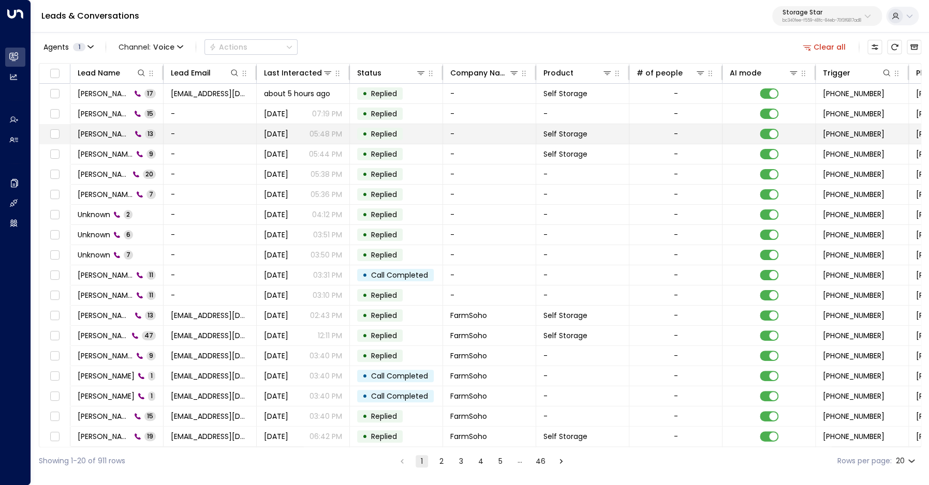
click at [99, 131] on span "[PERSON_NAME]" at bounding box center [105, 134] width 54 height 10
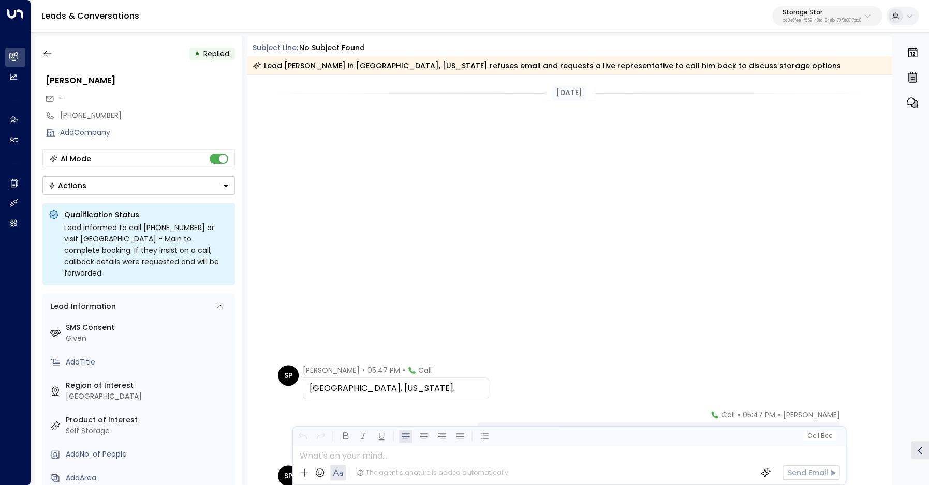
scroll to position [387, 0]
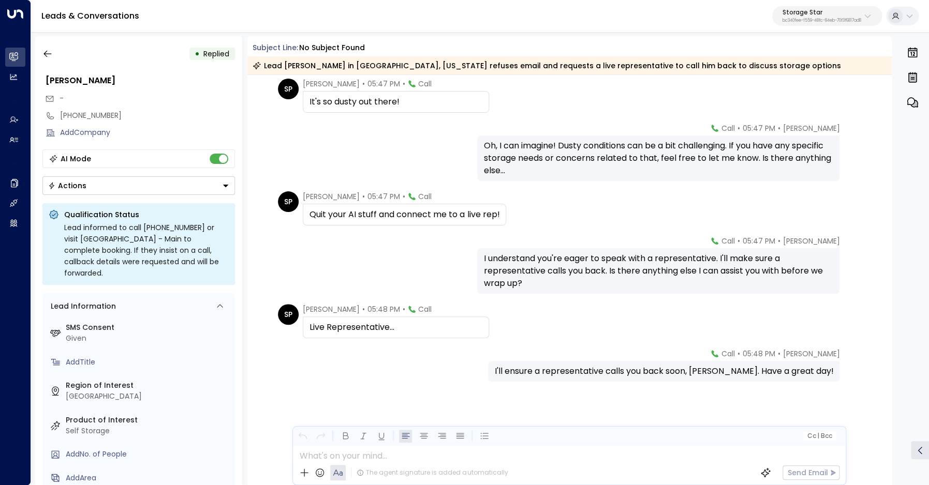
click at [377, 101] on div "It's so dusty out there!" at bounding box center [395, 102] width 173 height 12
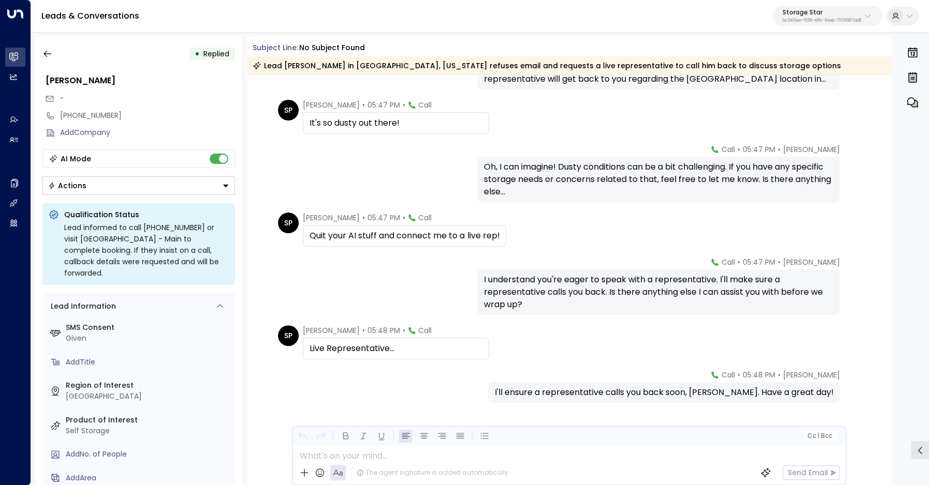
scroll to position [0, 0]
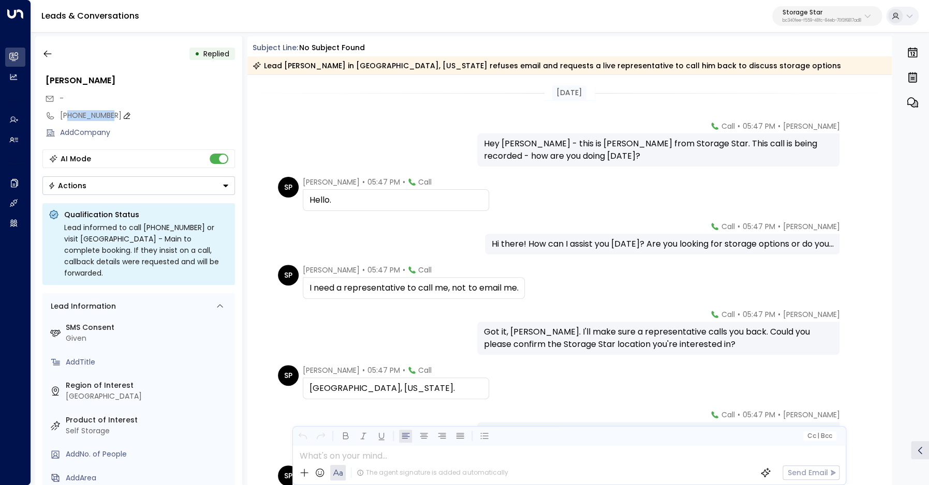
drag, startPoint x: 68, startPoint y: 116, endPoint x: 111, endPoint y: 116, distance: 42.9
click at [111, 116] on div "[PHONE_NUMBER]" at bounding box center [147, 115] width 175 height 11
click at [107, 116] on input "**********" at bounding box center [146, 115] width 172 height 11
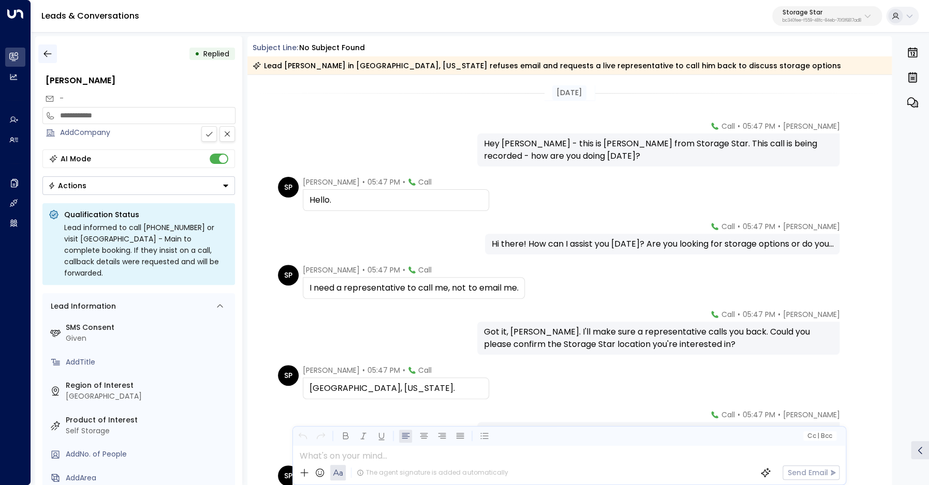
click at [50, 55] on icon "button" at bounding box center [47, 54] width 10 height 10
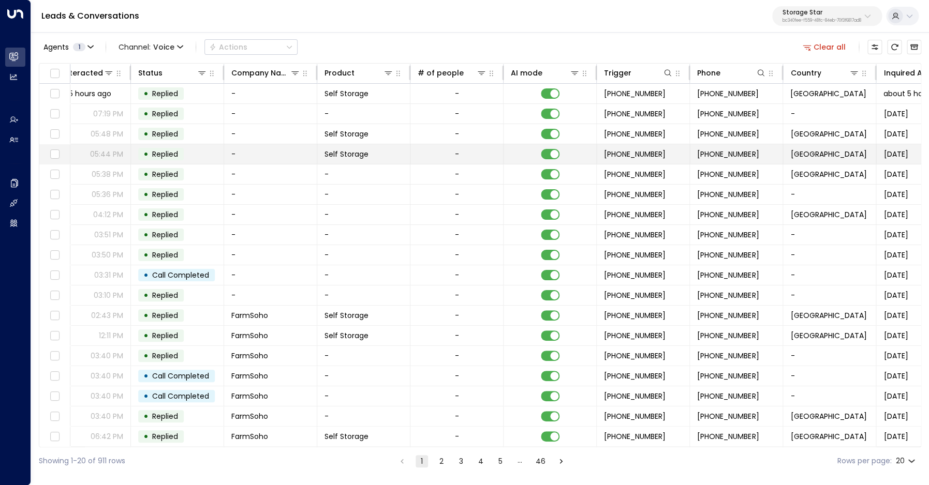
scroll to position [0, 362]
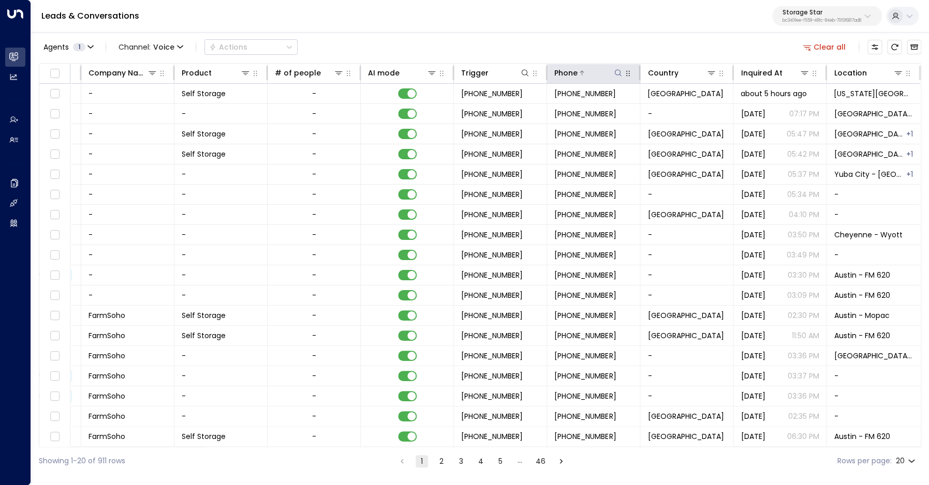
click at [616, 73] on icon at bounding box center [618, 73] width 8 height 8
type input "**********"
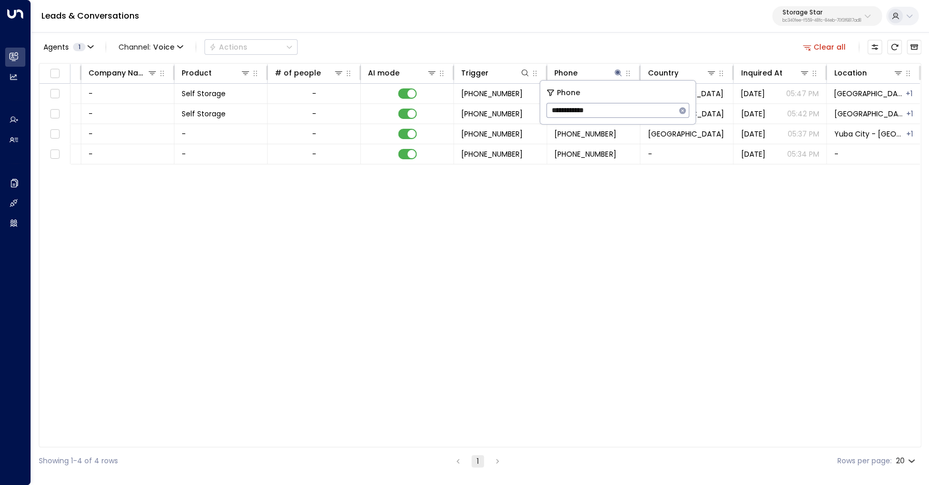
click at [596, 54] on div "Agents 1 Channel: Voice Actions Clear all" at bounding box center [480, 47] width 882 height 22
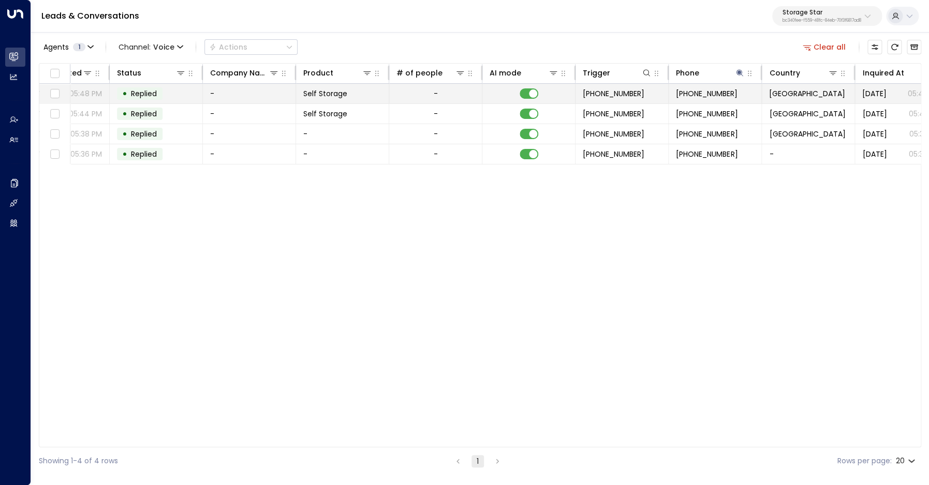
scroll to position [0, 362]
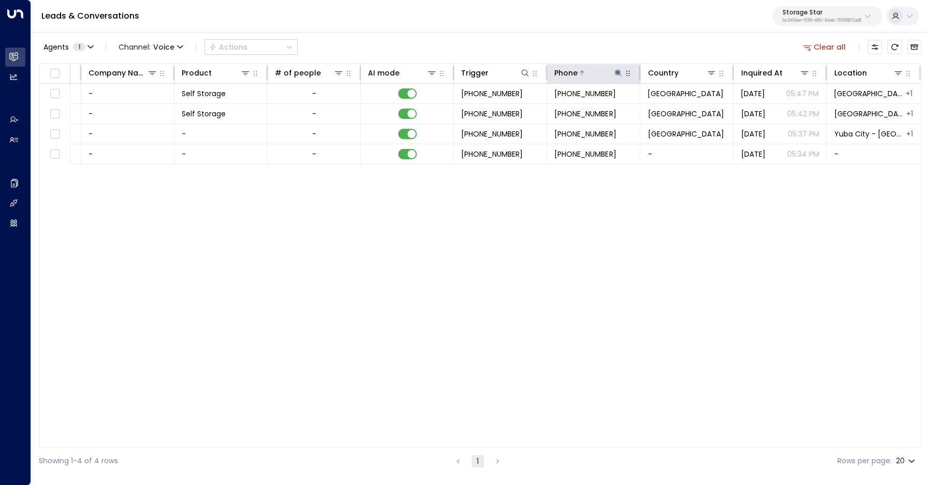
click at [618, 75] on icon at bounding box center [618, 72] width 7 height 7
click at [597, 110] on input "**********" at bounding box center [610, 110] width 129 height 19
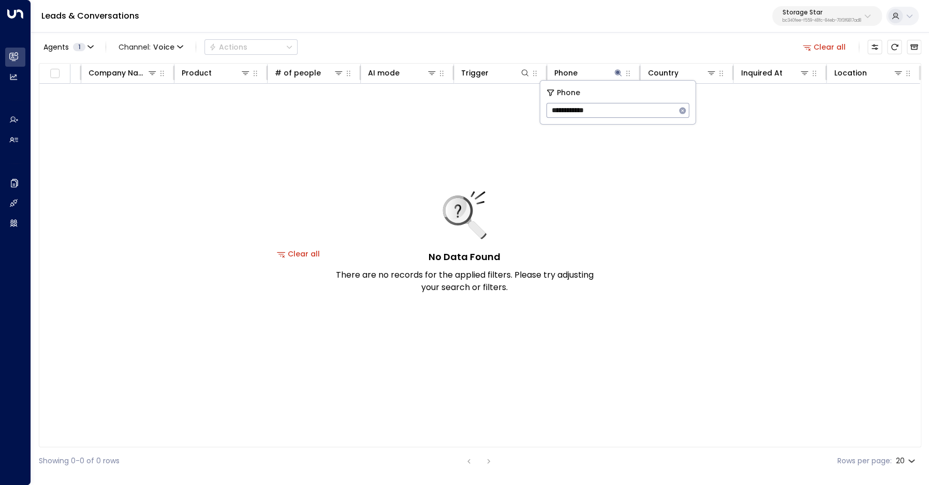
type input "**********"
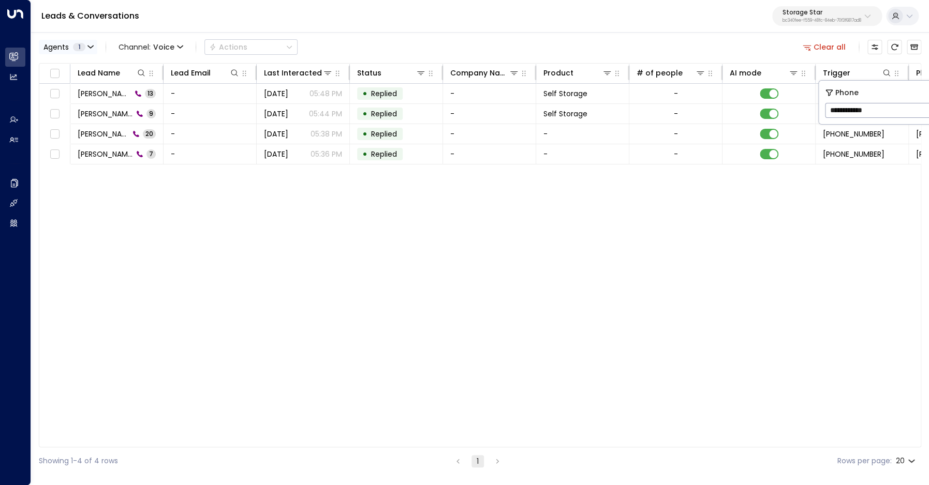
click at [78, 48] on span "1" at bounding box center [79, 47] width 12 height 8
click at [156, 22] on div at bounding box center [464, 242] width 929 height 485
click at [166, 48] on span "Voice" at bounding box center [163, 47] width 21 height 8
click at [149, 66] on p "All" at bounding box center [141, 62] width 37 height 6
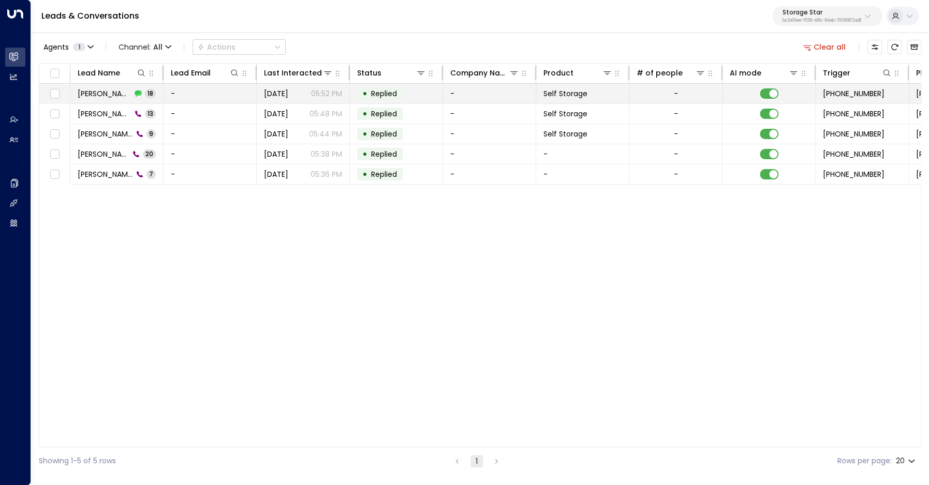
click at [94, 96] on span "[PERSON_NAME]" at bounding box center [105, 93] width 54 height 10
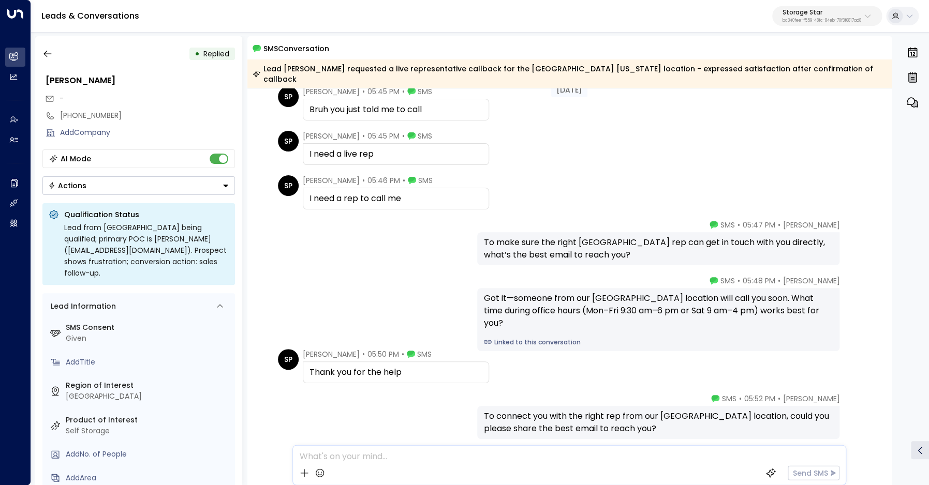
scroll to position [780, 0]
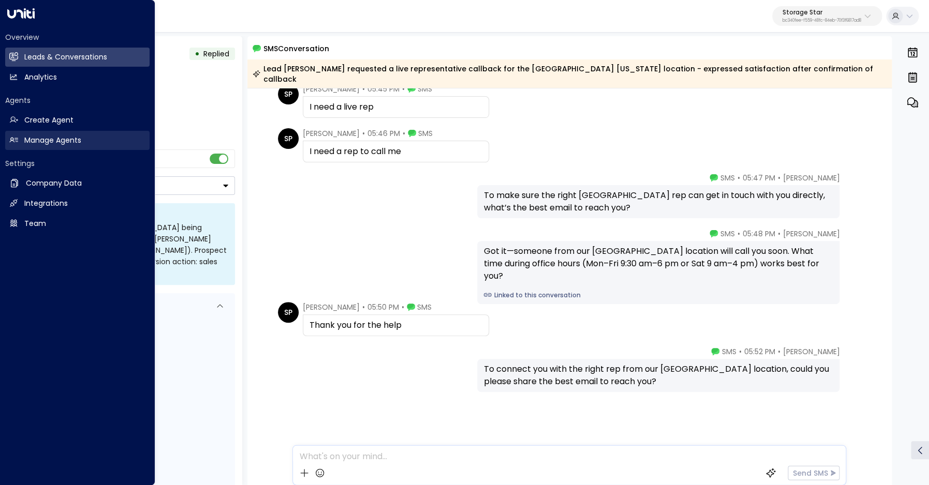
click at [50, 142] on h2 "Manage Agents" at bounding box center [52, 140] width 57 height 11
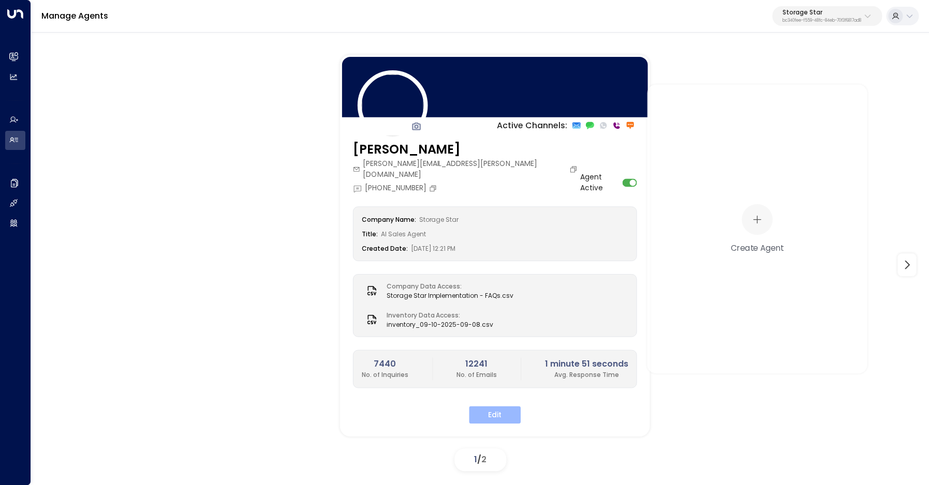
click at [497, 408] on button "Edit" at bounding box center [495, 415] width 52 height 18
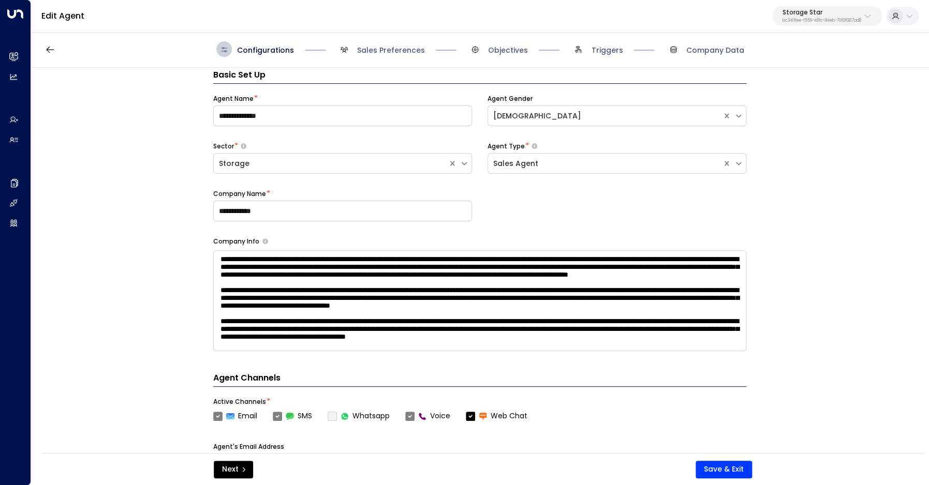
scroll to position [16, 0]
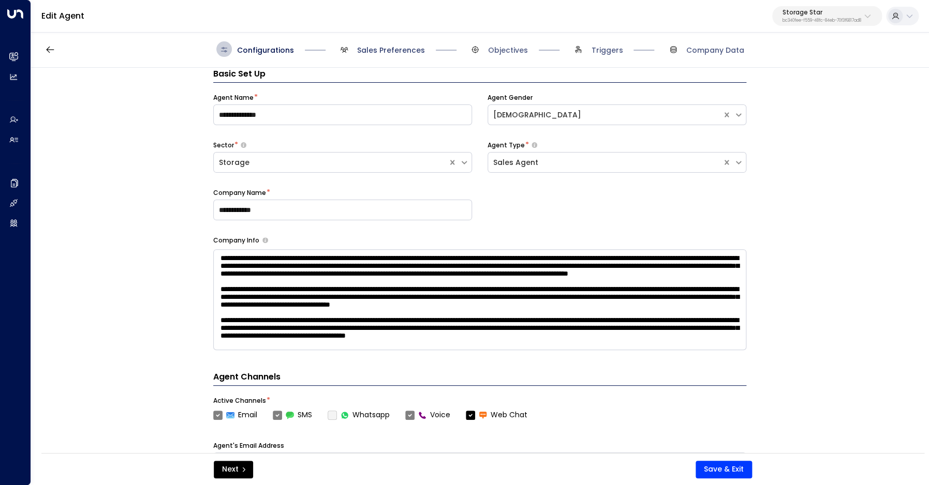
click at [377, 50] on span "Sales Preferences" at bounding box center [391, 50] width 68 height 10
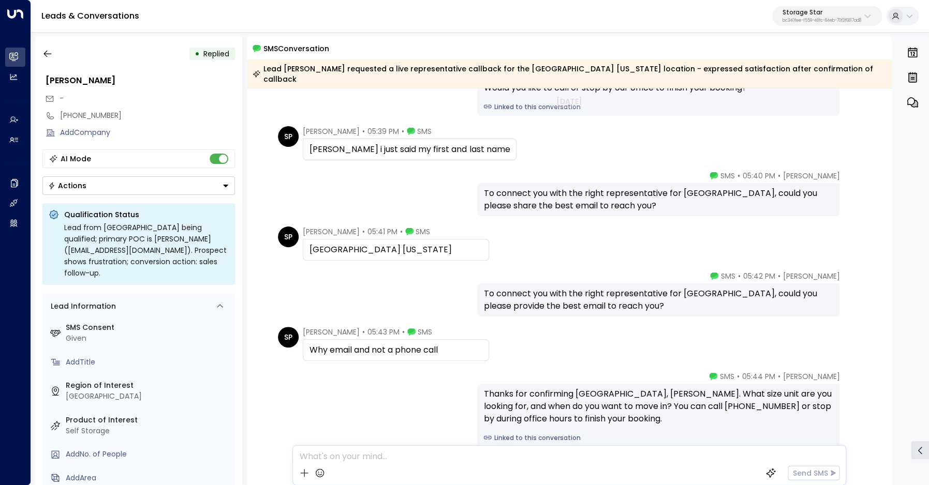
scroll to position [264, 0]
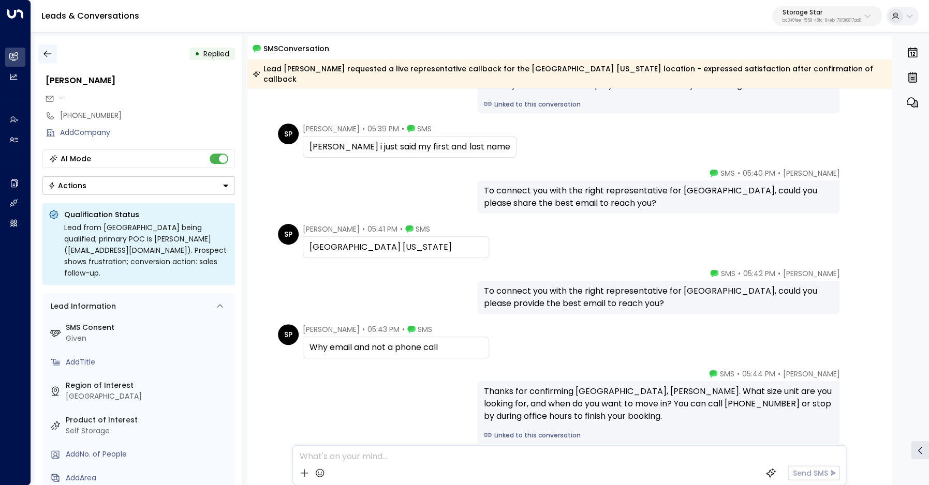
click at [48, 52] on icon "button" at bounding box center [47, 54] width 10 height 10
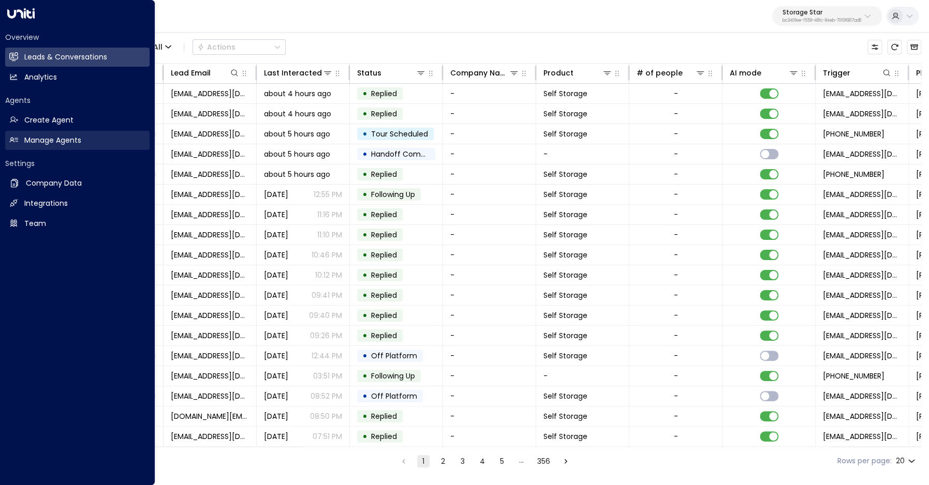
click at [22, 138] on link "Manage Agents Manage Agents" at bounding box center [77, 140] width 144 height 19
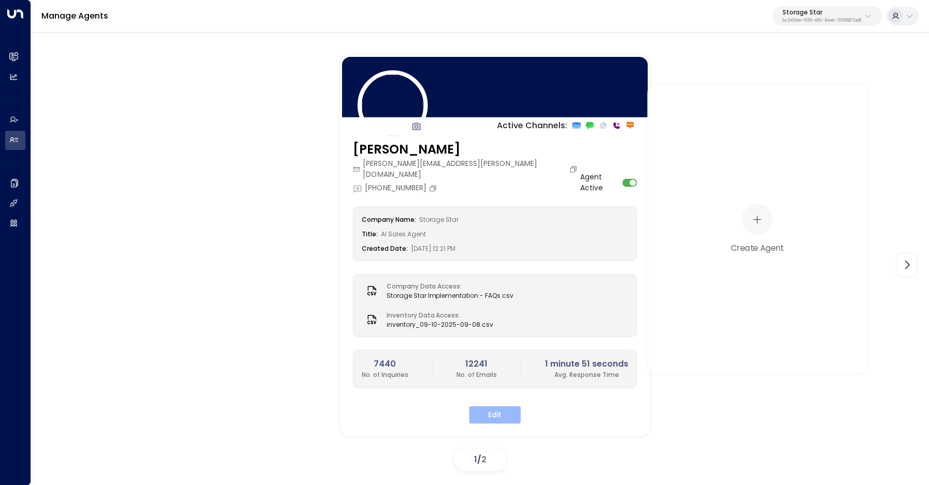
click at [483, 406] on button "Edit" at bounding box center [495, 415] width 52 height 18
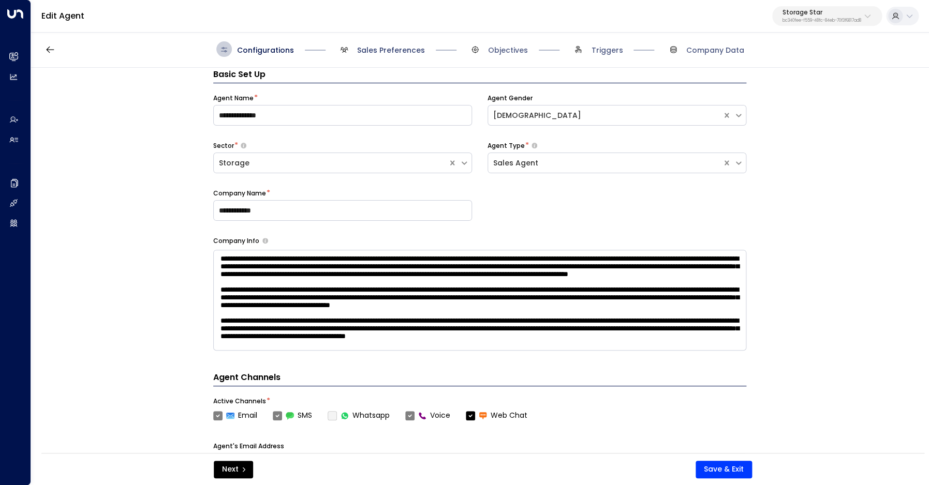
scroll to position [16, 0]
click at [369, 51] on span "Sales Preferences" at bounding box center [391, 50] width 68 height 10
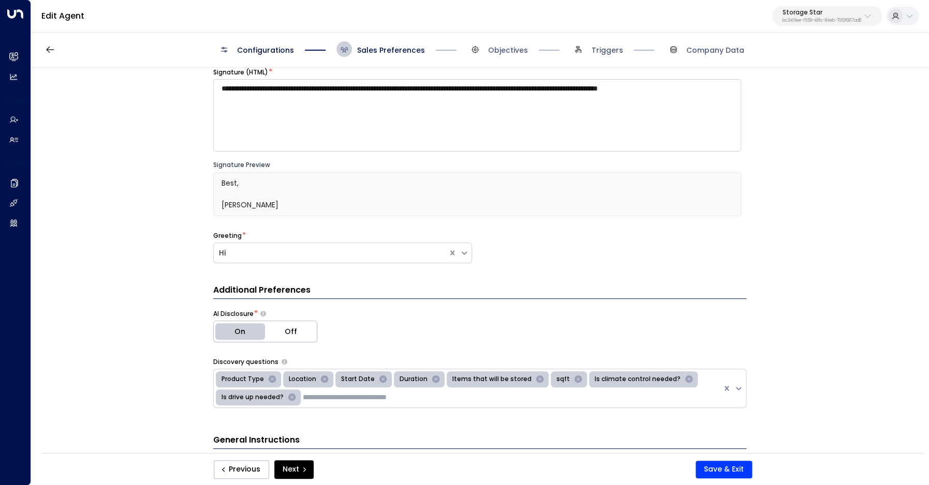
click at [270, 47] on span "Configurations" at bounding box center [265, 50] width 57 height 10
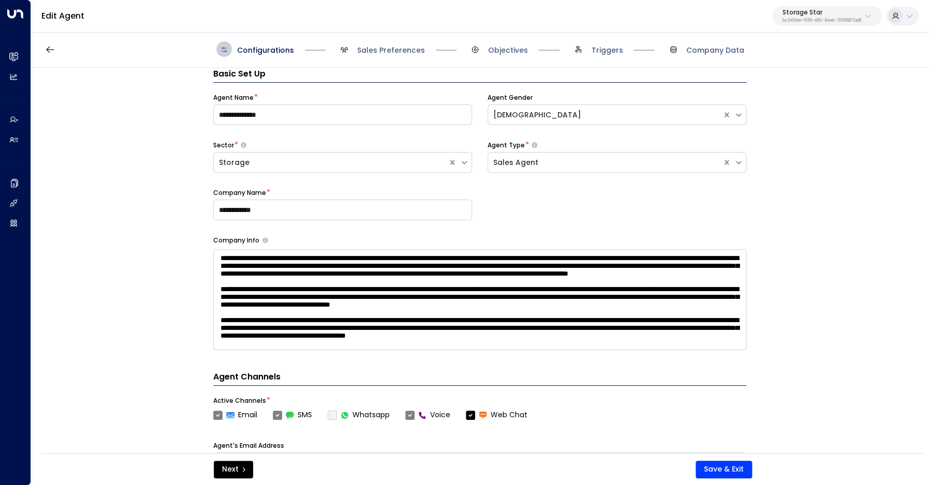
click at [383, 43] on span "Sales Preferences" at bounding box center [380, 49] width 88 height 16
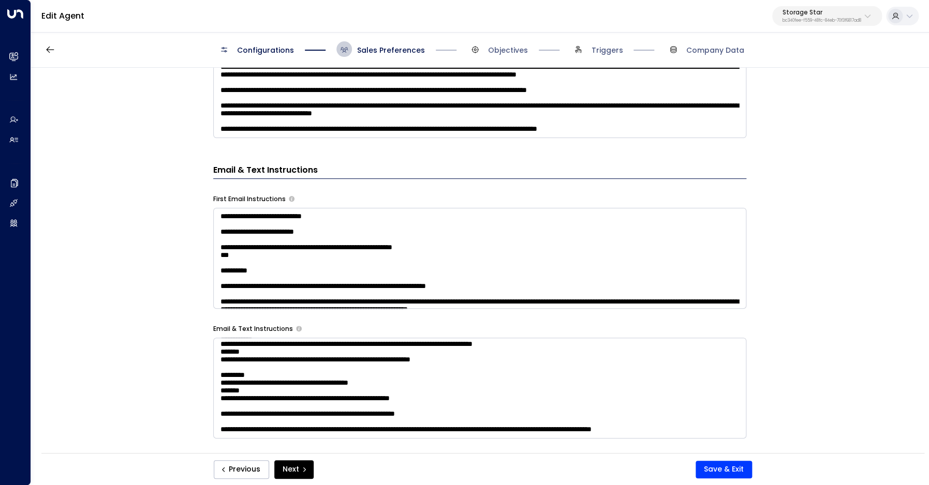
scroll to position [772, 0]
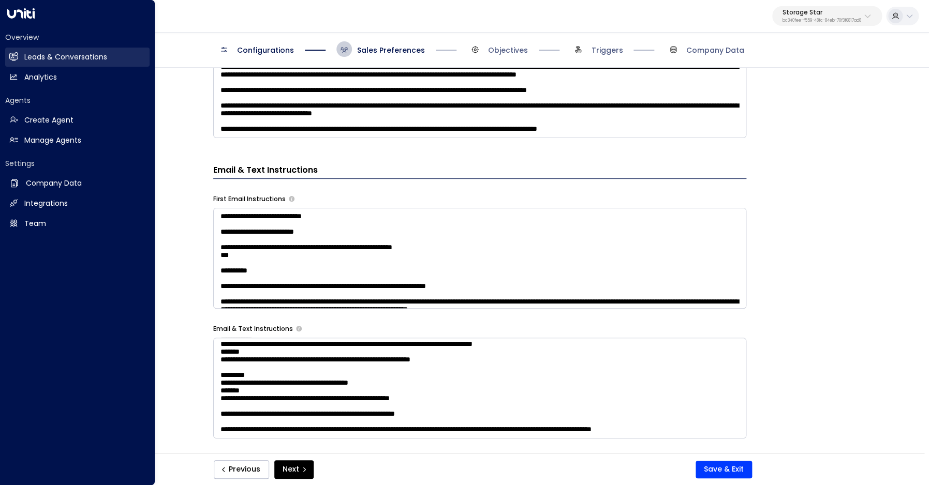
click at [40, 57] on h2 "Leads & Conversations" at bounding box center [65, 57] width 83 height 11
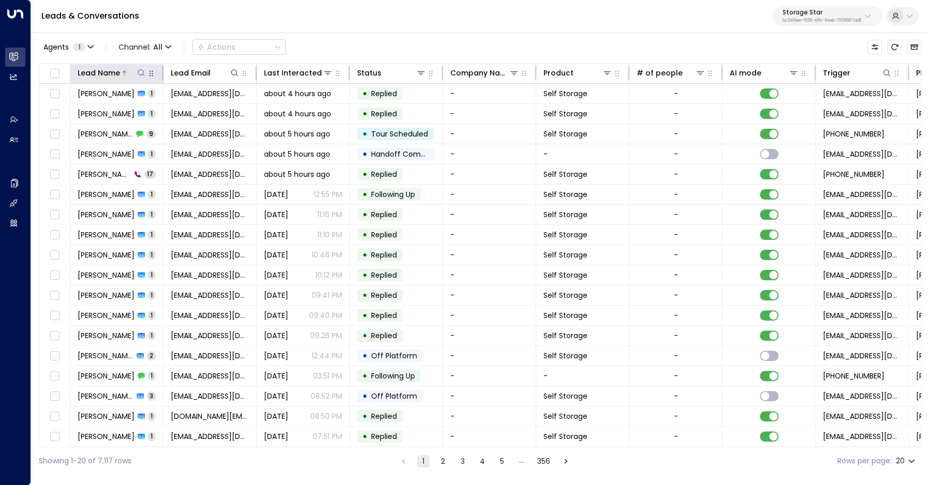
click at [142, 72] on icon at bounding box center [141, 73] width 8 height 8
click at [157, 48] on span "All" at bounding box center [157, 47] width 9 height 8
click at [143, 144] on span "Voice" at bounding box center [136, 145] width 21 height 11
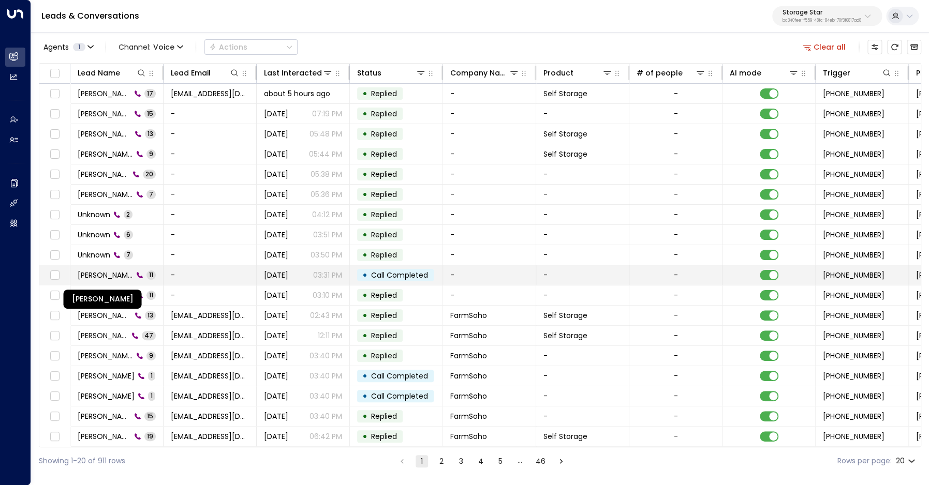
click at [107, 274] on span "[PERSON_NAME]" at bounding box center [105, 275] width 55 height 10
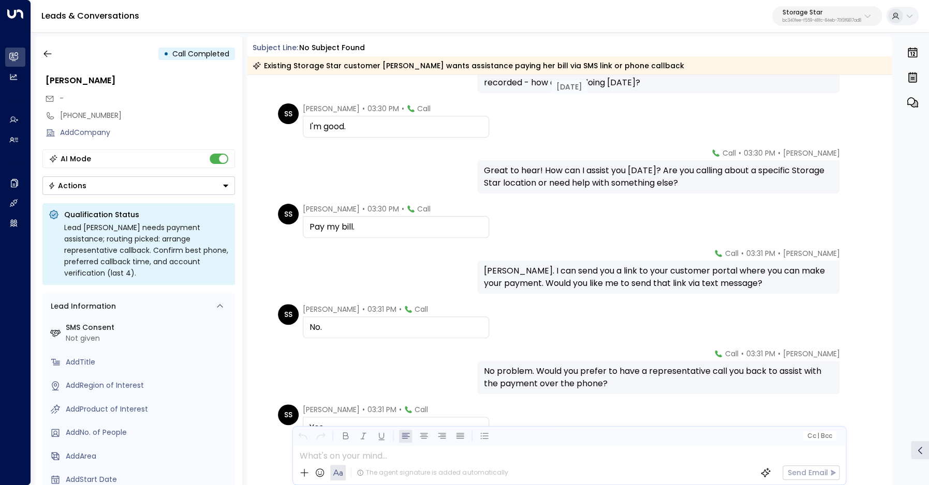
scroll to position [77, 0]
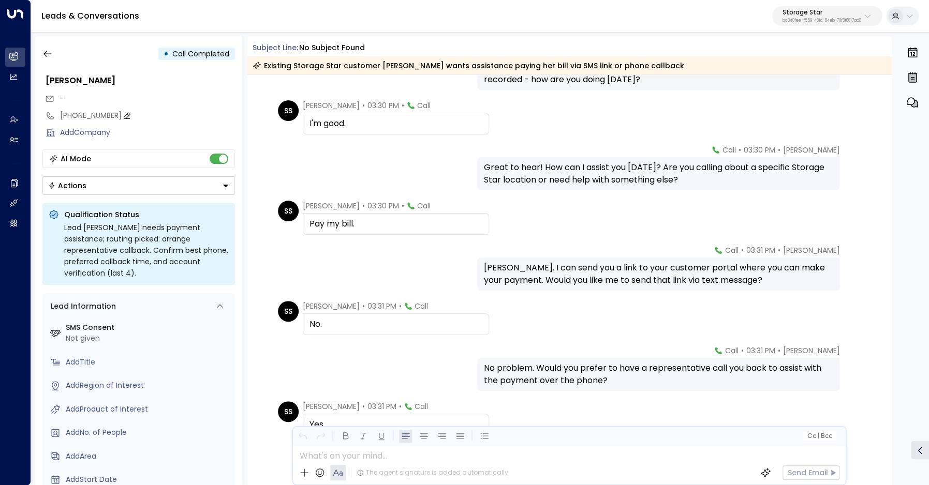
click at [72, 112] on div "[PHONE_NUMBER]" at bounding box center [147, 115] width 175 height 11
drag, startPoint x: 67, startPoint y: 116, endPoint x: 166, endPoint y: 120, distance: 98.9
click at [166, 120] on input "**********" at bounding box center [146, 115] width 172 height 11
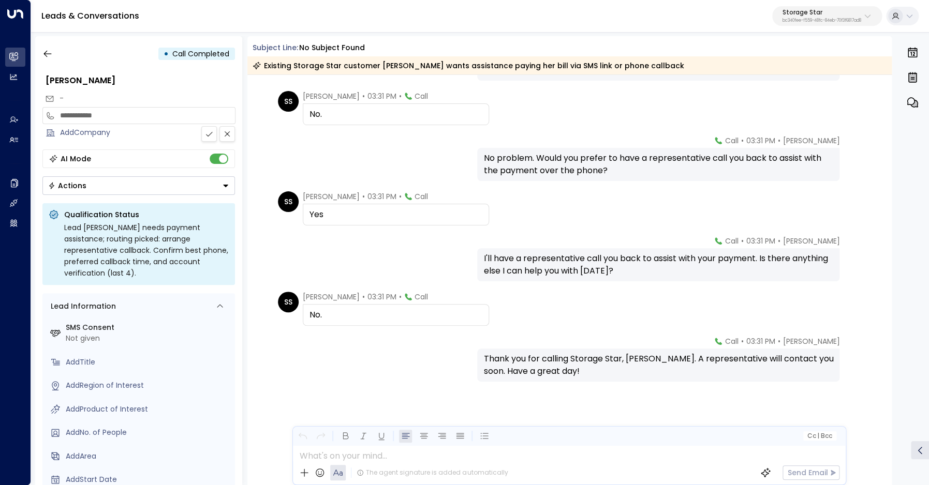
scroll to position [287, 0]
click at [50, 56] on icon "button" at bounding box center [47, 54] width 10 height 10
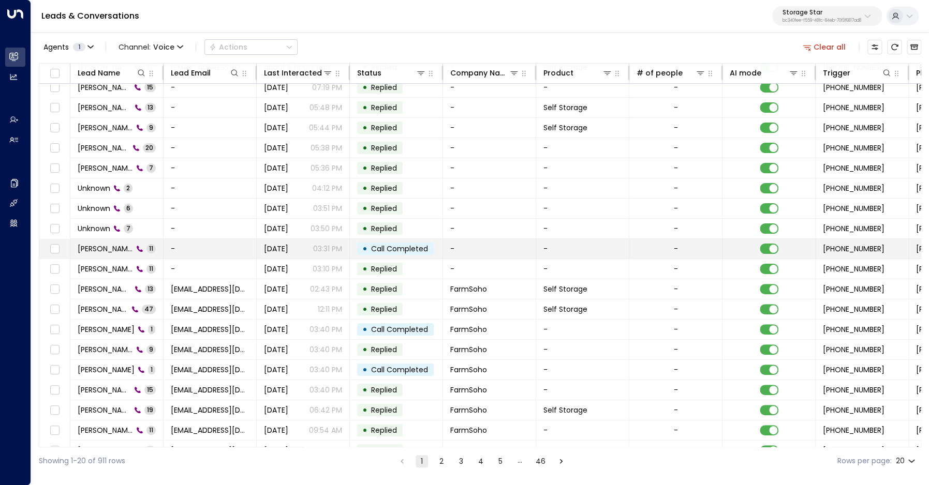
scroll to position [26, 1]
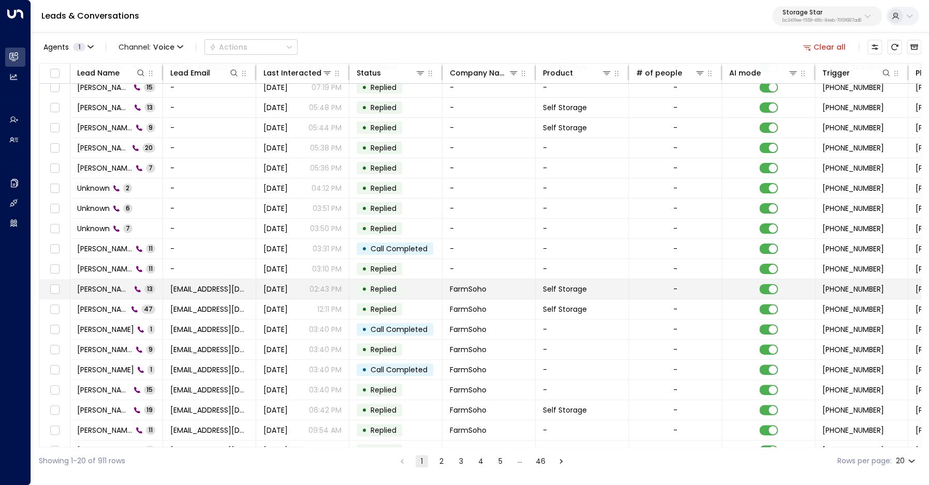
click at [103, 287] on span "[PERSON_NAME]" at bounding box center [104, 289] width 54 height 10
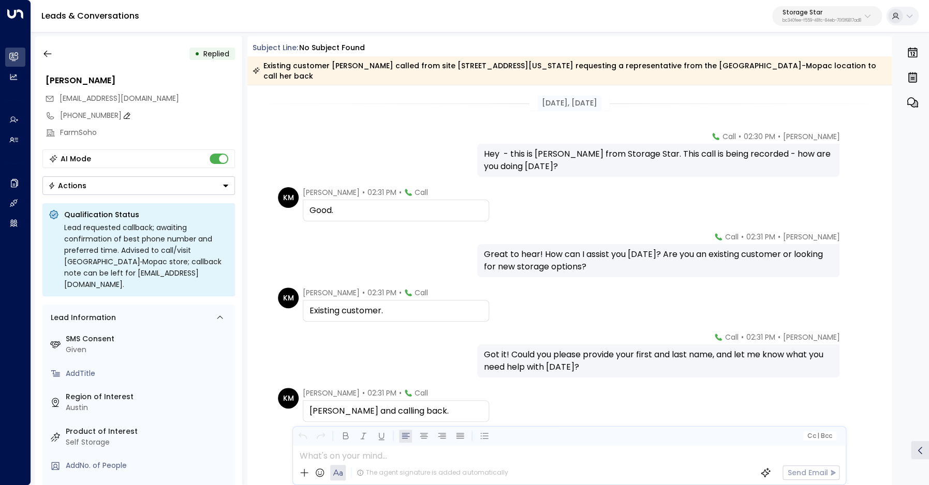
click at [80, 116] on div "[PHONE_NUMBER]" at bounding box center [147, 115] width 175 height 11
click at [51, 58] on icon "button" at bounding box center [47, 54] width 10 height 10
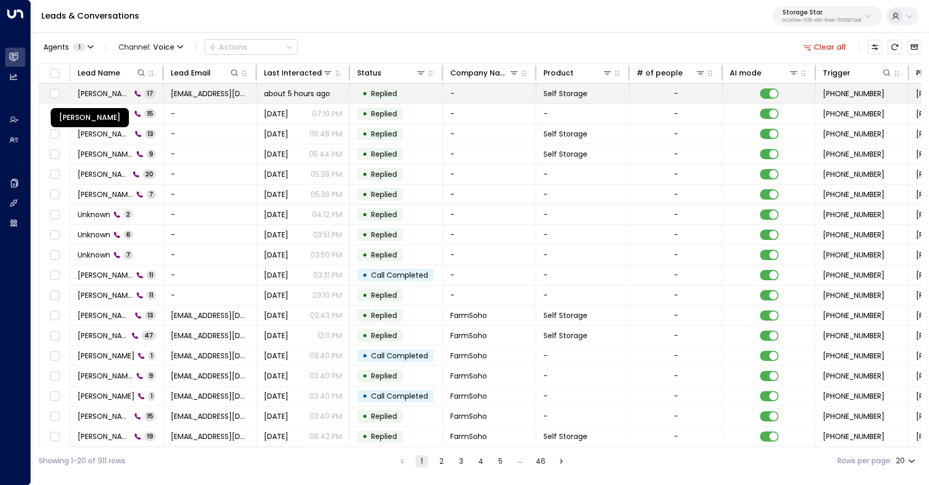
click at [88, 95] on span "[PERSON_NAME]" at bounding box center [104, 93] width 53 height 10
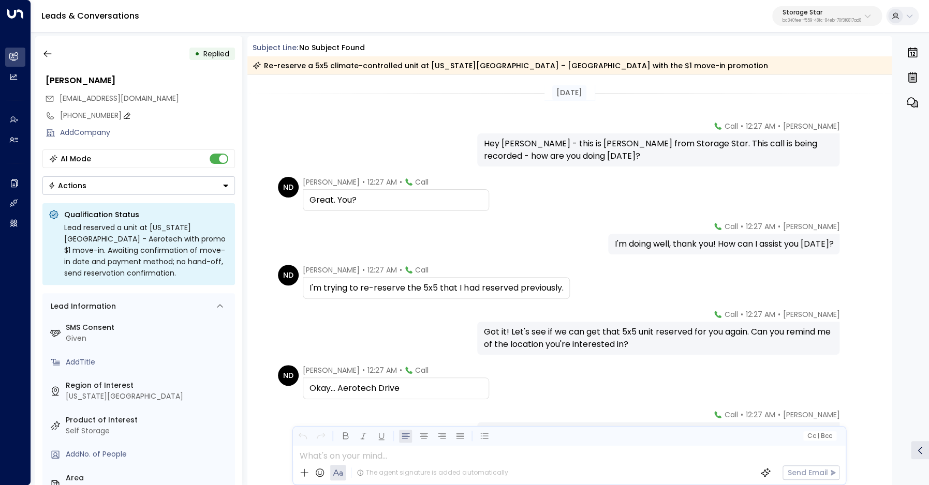
click at [86, 117] on div "[PHONE_NUMBER]" at bounding box center [147, 115] width 175 height 11
drag, startPoint x: 68, startPoint y: 117, endPoint x: 129, endPoint y: 121, distance: 60.7
click at [113, 116] on input "**********" at bounding box center [146, 115] width 172 height 11
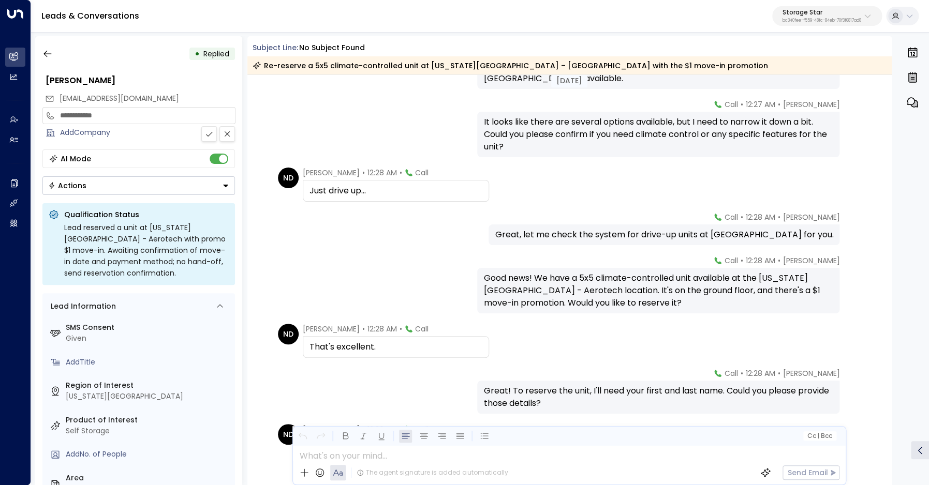
scroll to position [412, 0]
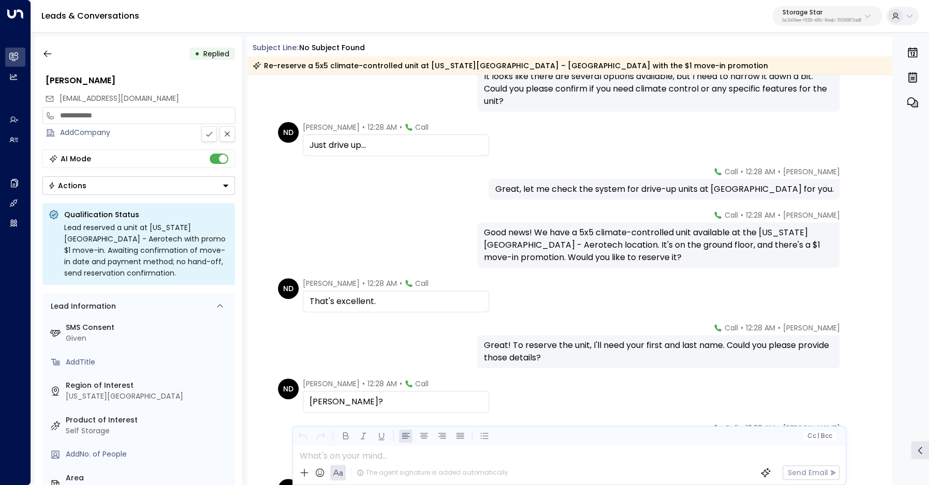
click at [82, 114] on input "**********" at bounding box center [146, 115] width 172 height 11
click at [48, 52] on icon "button" at bounding box center [47, 54] width 10 height 10
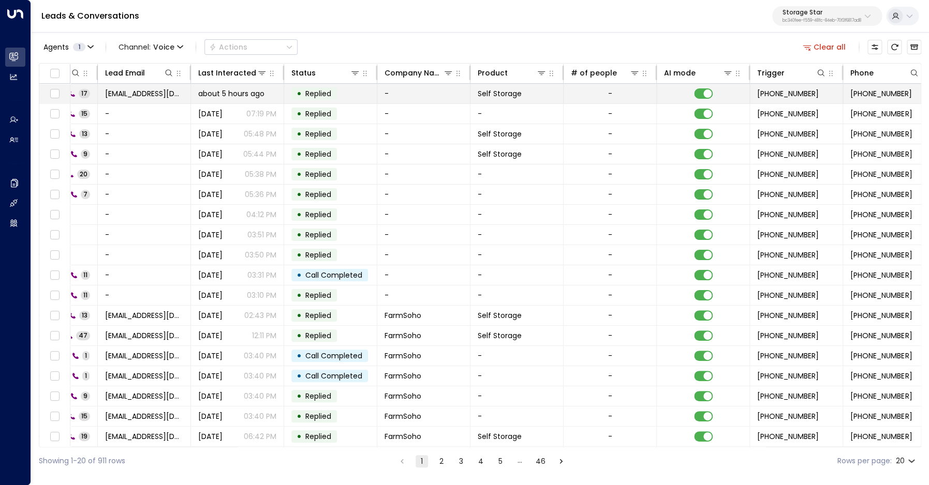
scroll to position [0, 362]
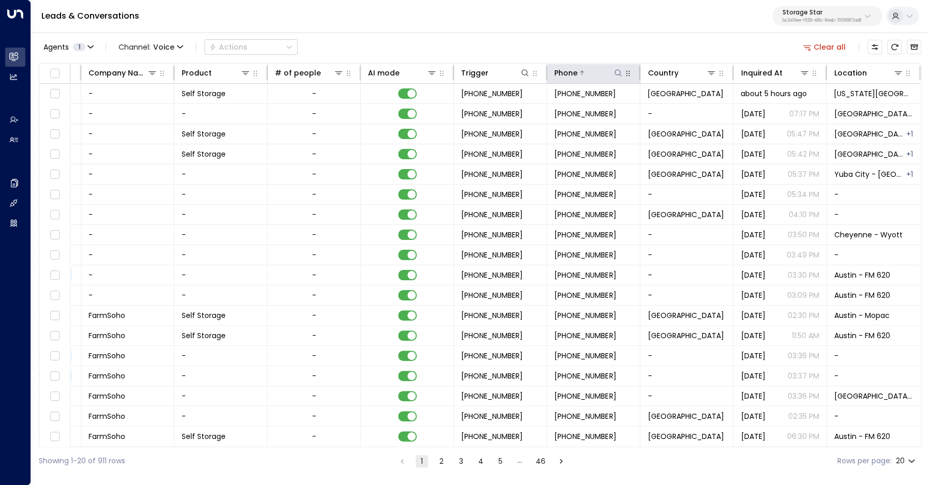
click at [617, 73] on icon at bounding box center [618, 73] width 8 height 8
type input "**********"
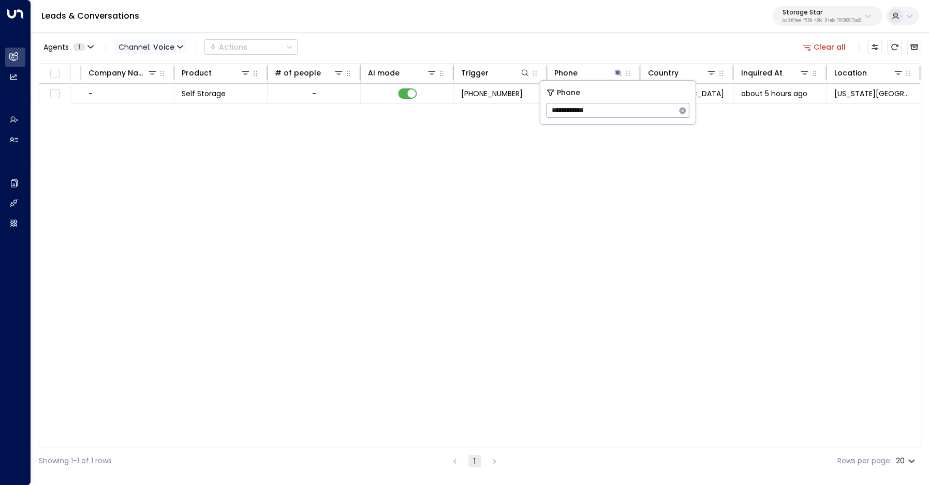
click at [162, 50] on span "Voice" at bounding box center [163, 47] width 21 height 8
click at [157, 66] on p "All" at bounding box center [141, 62] width 37 height 6
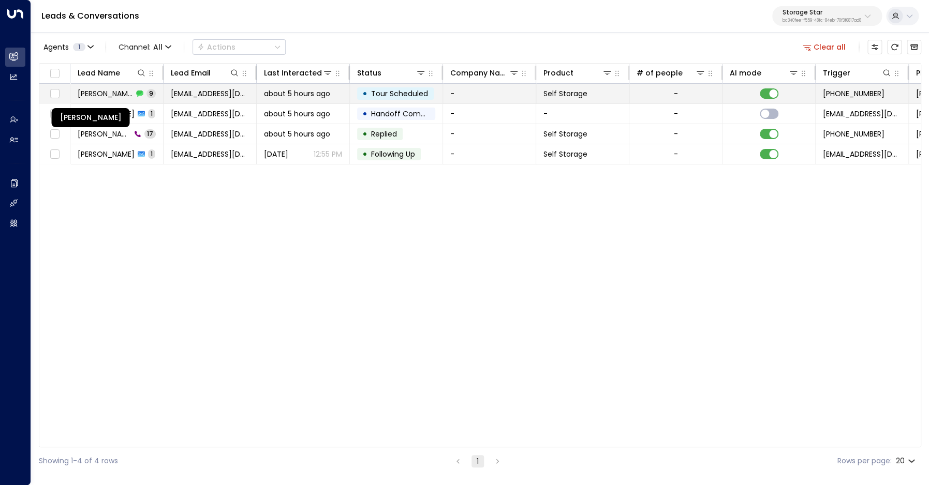
click at [107, 93] on span "[PERSON_NAME]" at bounding box center [105, 93] width 55 height 10
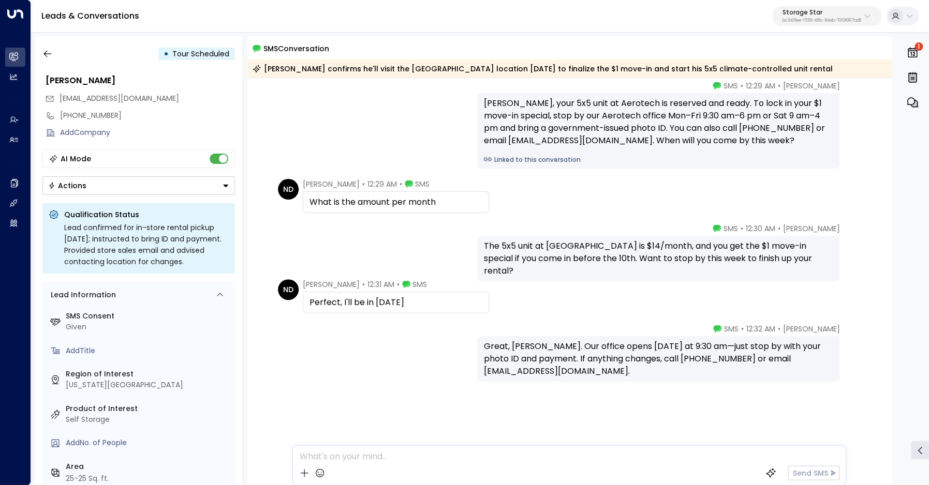
scroll to position [433, 0]
